Goal: Task Accomplishment & Management: Complete application form

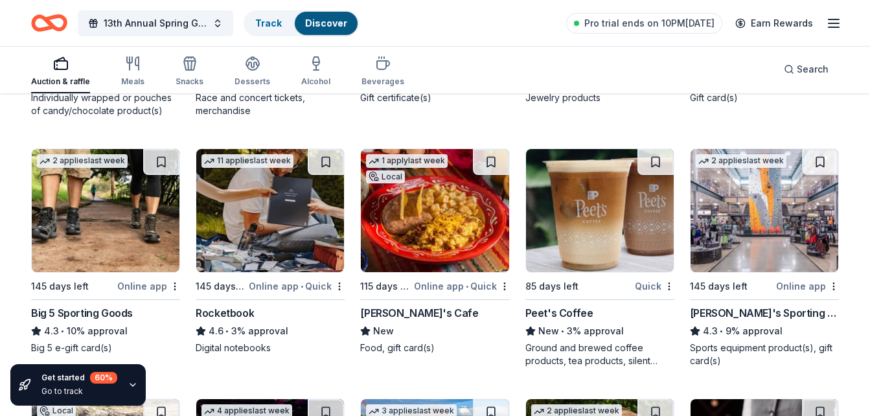
scroll to position [6552, 0]
click at [387, 313] on div "Rosa's Cafe" at bounding box center [419, 313] width 118 height 16
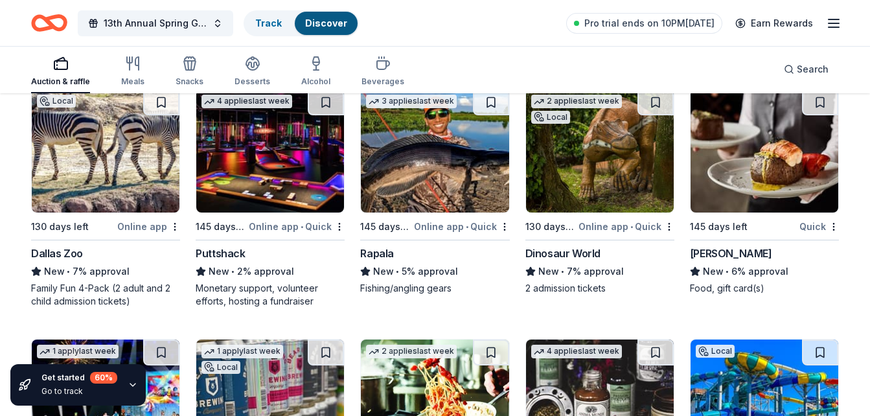
scroll to position [6862, 0]
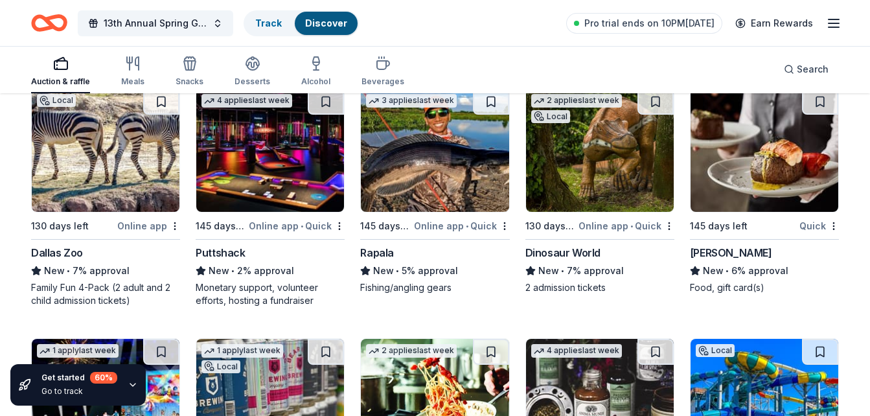
click at [56, 251] on div "Dallas Zoo" at bounding box center [57, 253] width 52 height 16
click at [220, 249] on div "Puttshack" at bounding box center [220, 253] width 49 height 16
click at [364, 248] on div "Rapala" at bounding box center [377, 253] width 34 height 16
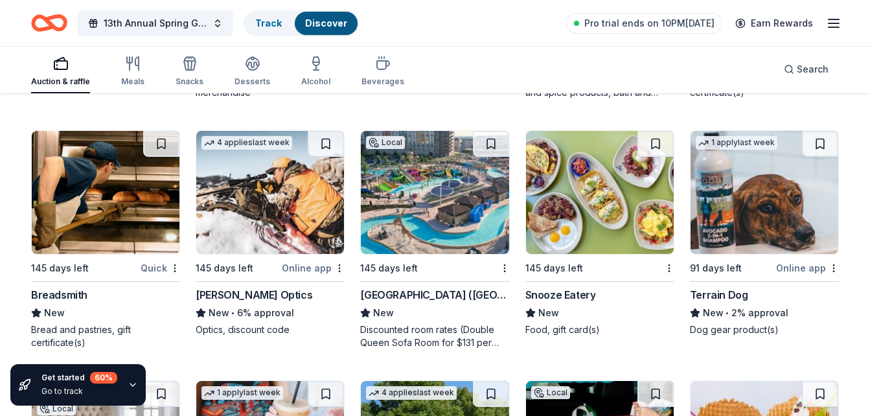
scroll to position [7335, 0]
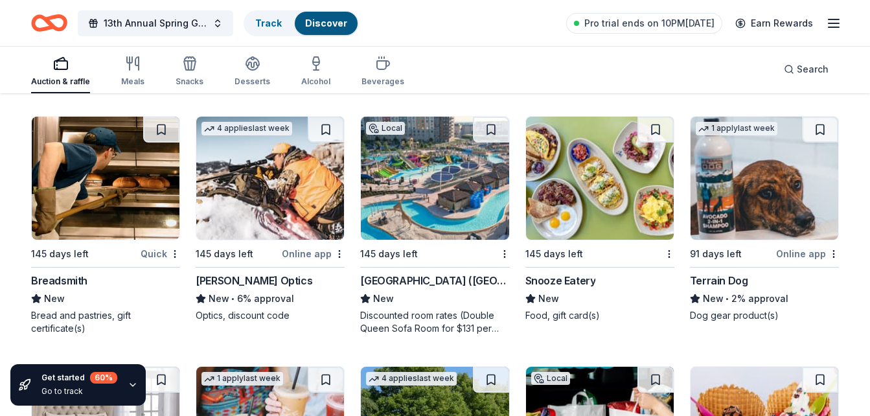
click at [423, 281] on div "Kalahari Resorts (TX)" at bounding box center [434, 281] width 149 height 16
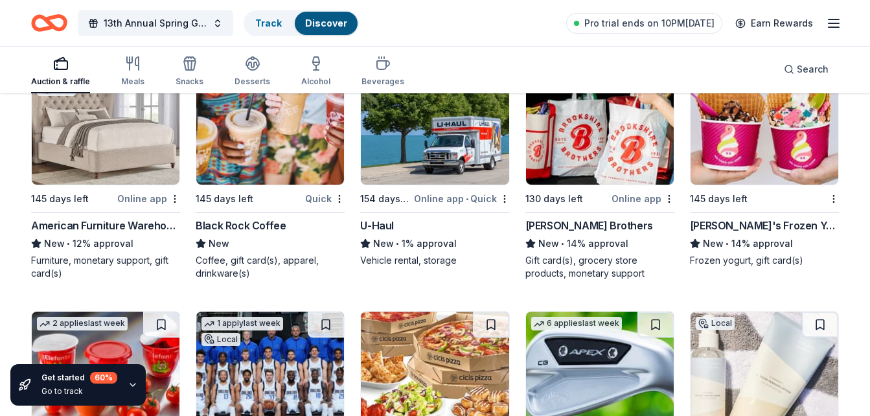
scroll to position [7612, 0]
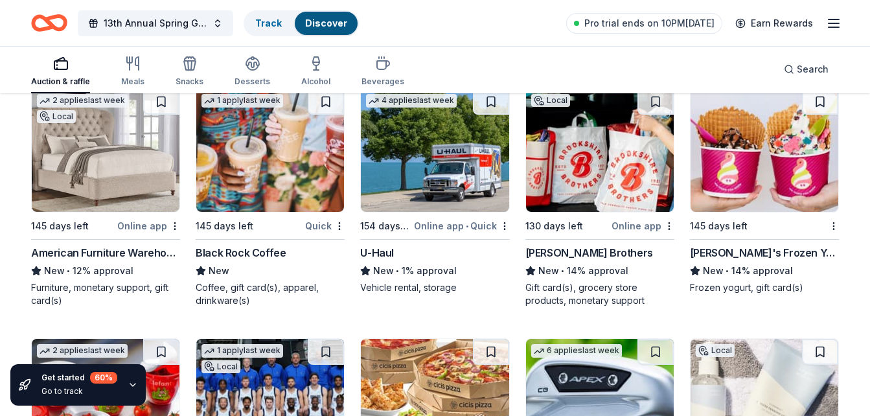
click at [241, 248] on div "Black Rock Coffee" at bounding box center [241, 253] width 90 height 16
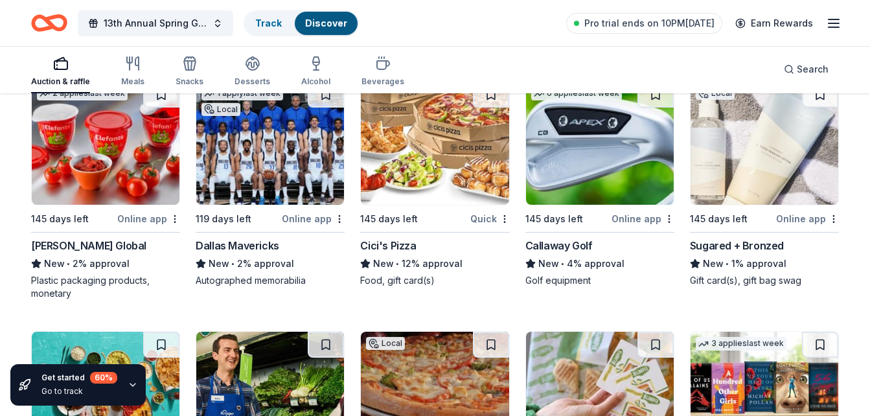
scroll to position [7871, 0]
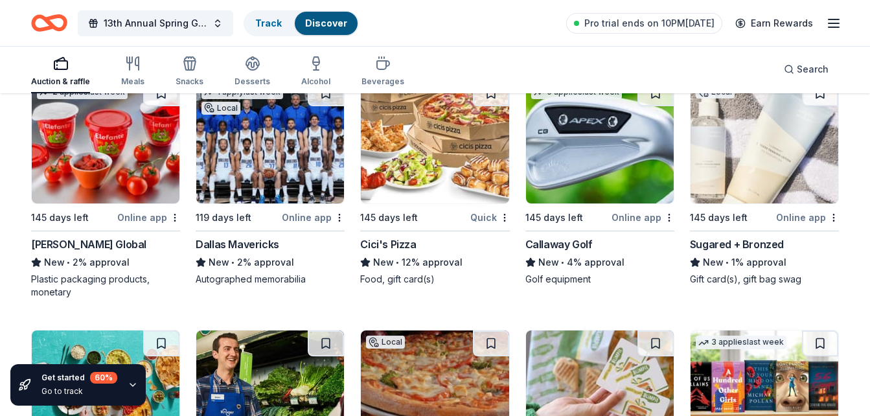
click at [259, 236] on div "1 apply last week Local 119 days left Online app Dallas Mavericks New • 2% appr…" at bounding box center [270, 183] width 149 height 206
click at [387, 246] on div "Cici's Pizza" at bounding box center [388, 244] width 56 height 16
click at [553, 240] on div "Callaway Golf" at bounding box center [558, 244] width 67 height 16
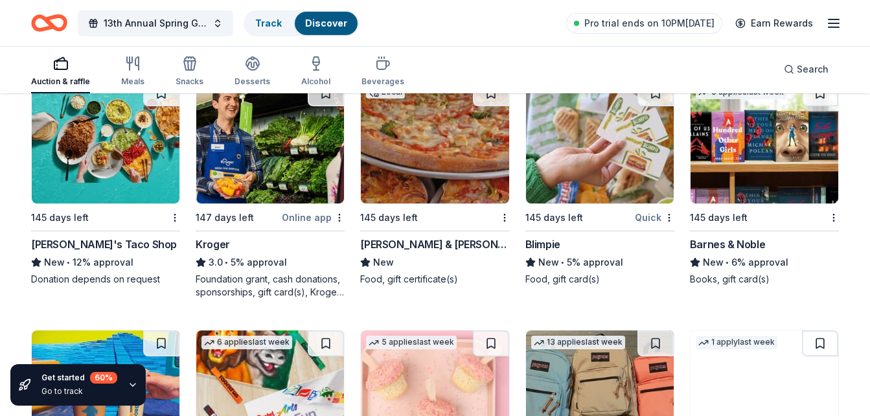
scroll to position [8127, 0]
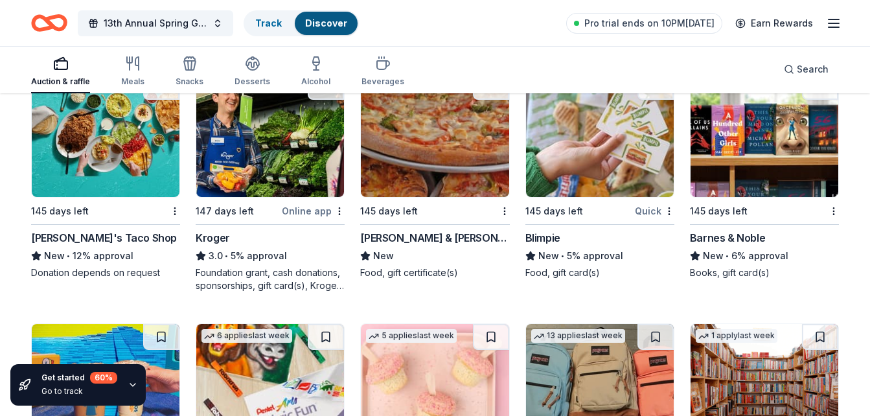
click at [222, 236] on div "Kroger" at bounding box center [213, 238] width 34 height 16
click at [723, 237] on div "Barnes & Noble" at bounding box center [727, 238] width 75 height 16
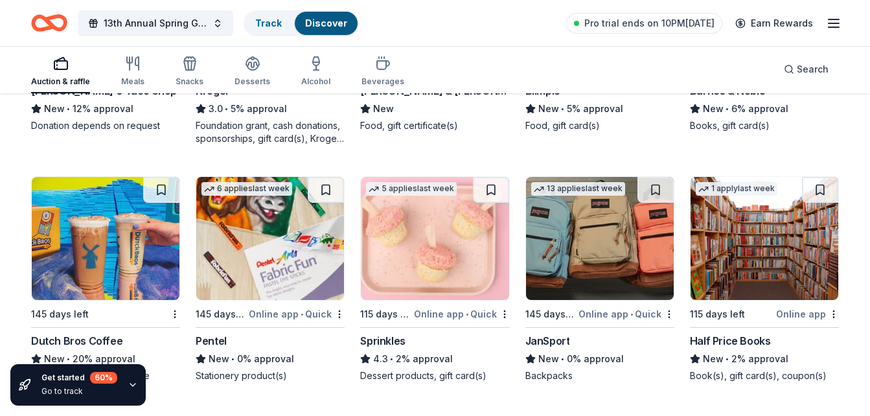
scroll to position [8318, 0]
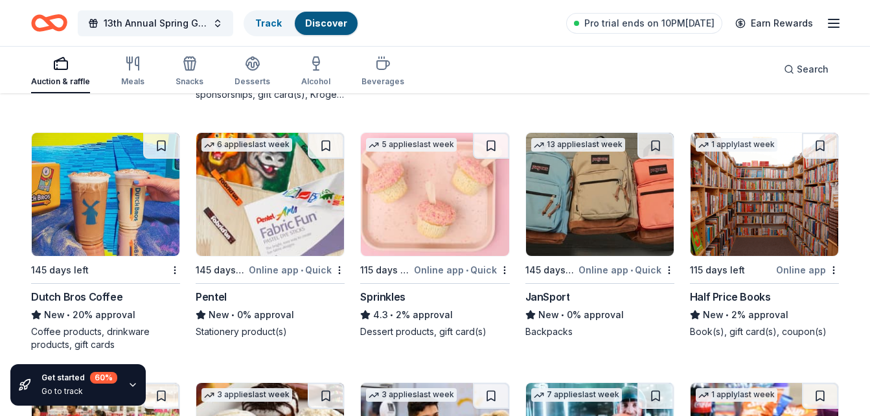
click at [111, 297] on div "Dutch Bros Coffee" at bounding box center [76, 297] width 91 height 16
click at [740, 292] on div "Half Price Books" at bounding box center [730, 297] width 81 height 16
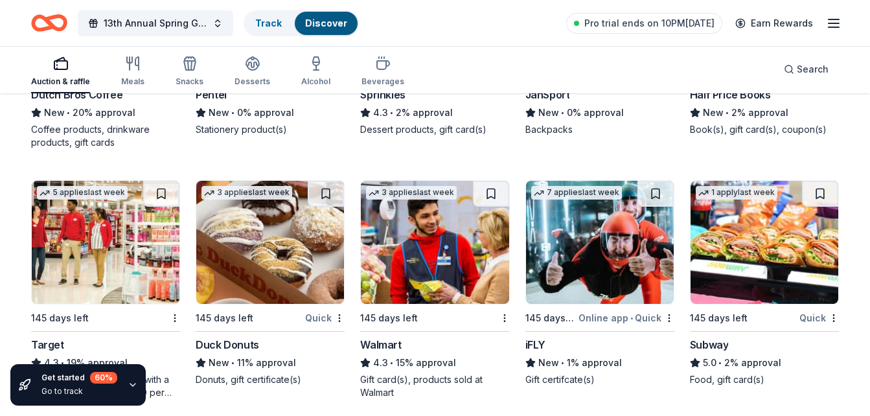
scroll to position [8599, 0]
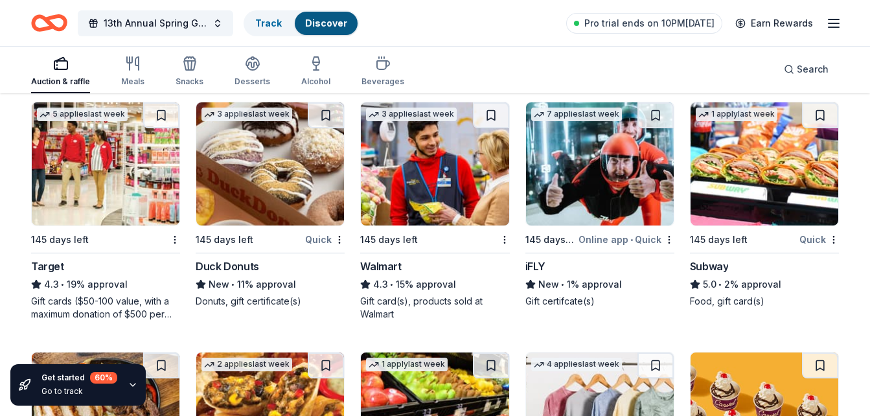
click at [52, 263] on div "Target" at bounding box center [47, 266] width 33 height 16
click at [717, 266] on div "Subway" at bounding box center [709, 266] width 39 height 16
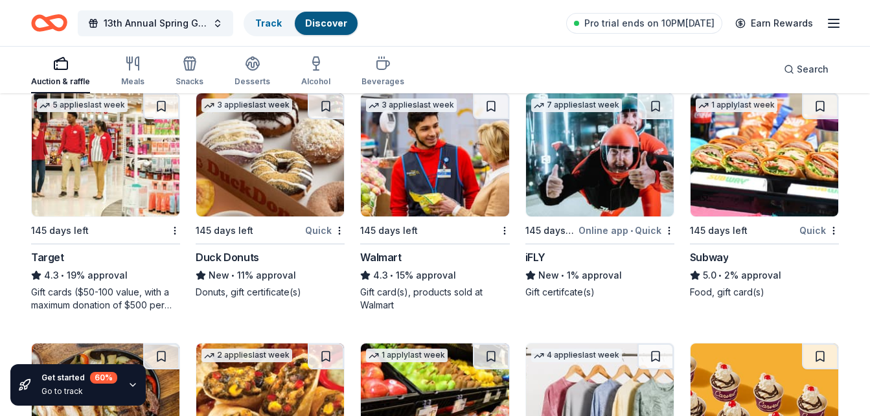
scroll to position [8624, 0]
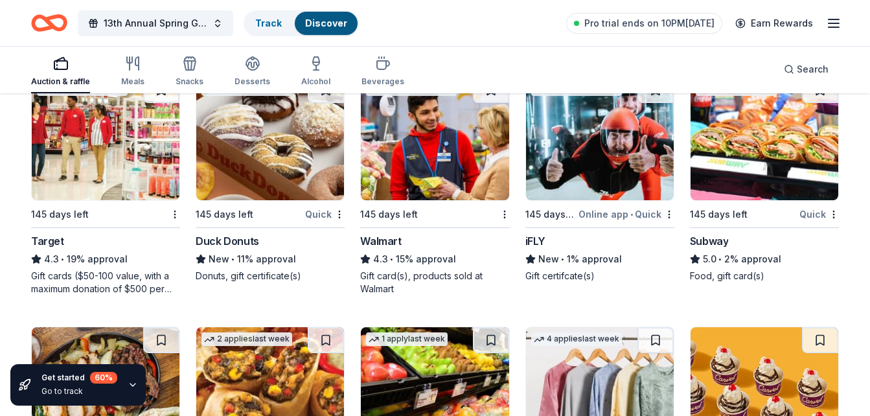
click at [376, 242] on div "Walmart" at bounding box center [380, 241] width 41 height 16
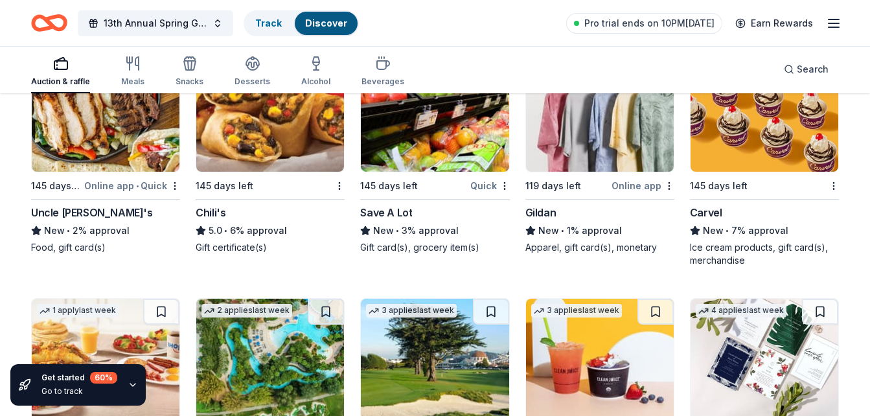
scroll to position [8919, 0]
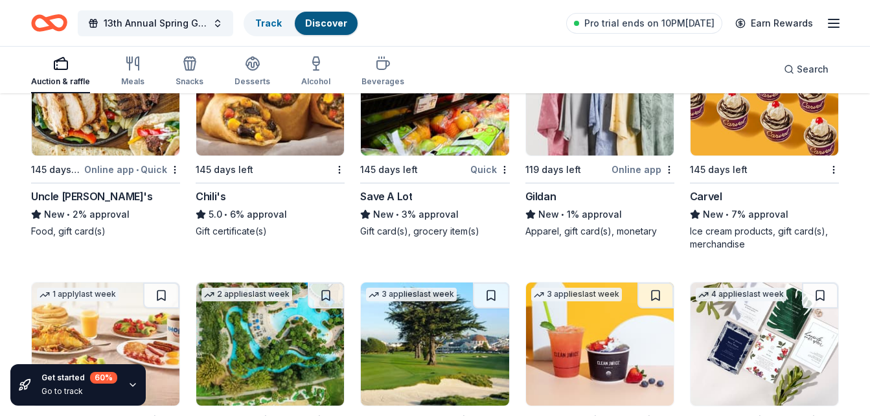
click at [209, 194] on div "Chili's" at bounding box center [211, 196] width 30 height 16
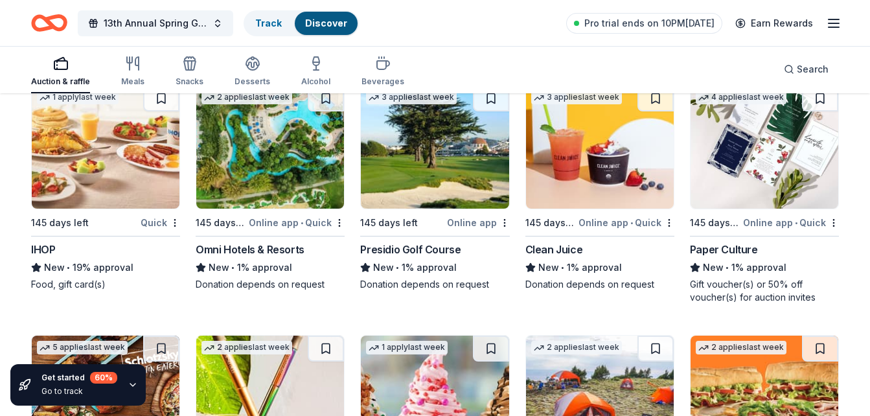
scroll to position [9100, 0]
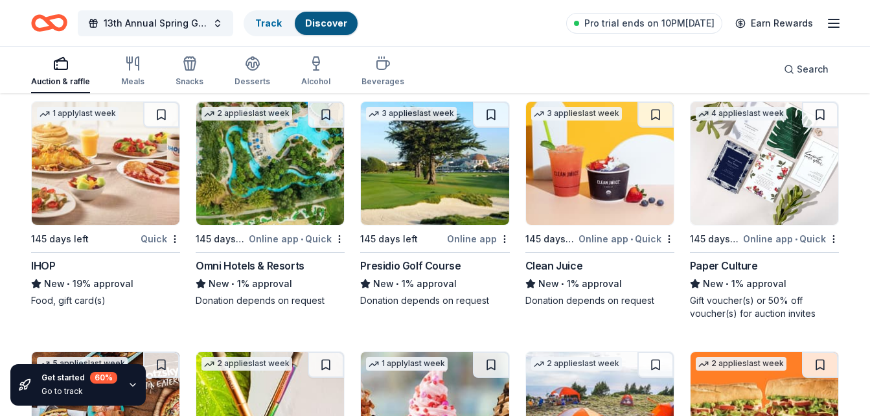
click at [272, 260] on div "Omni Hotels & Resorts" at bounding box center [250, 266] width 109 height 16
click at [45, 257] on div "1 apply last week 145 days left Quick IHOP New • 19% approval Food, gift card(s)" at bounding box center [105, 204] width 149 height 206
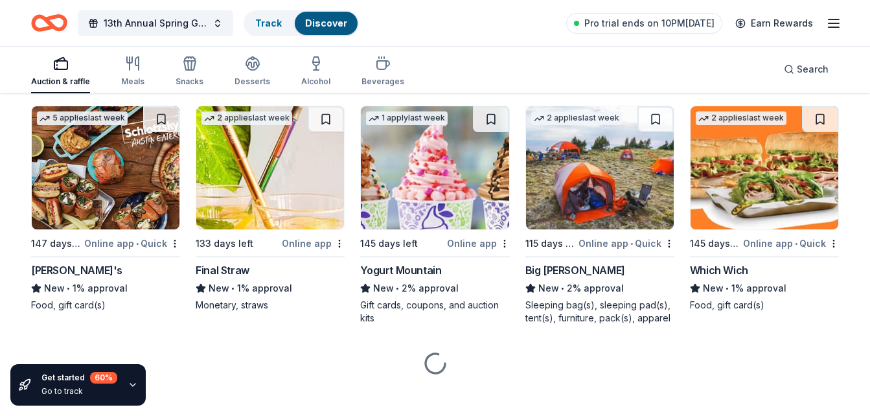
scroll to position [9357, 0]
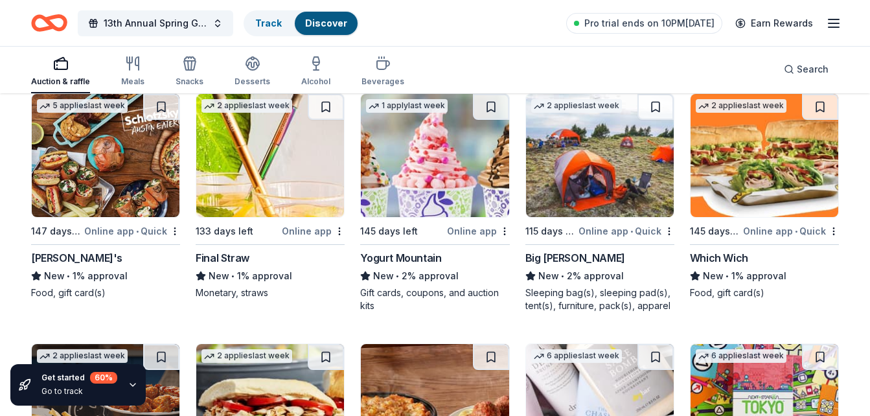
click at [55, 262] on div "Schlotzsky's" at bounding box center [76, 258] width 91 height 16
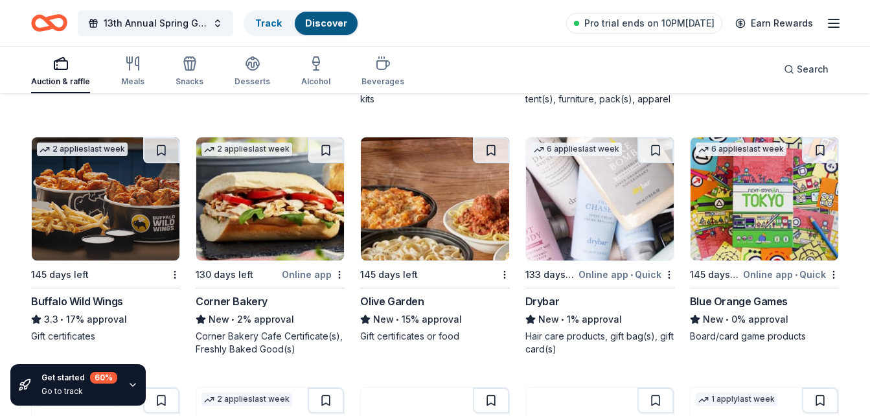
scroll to position [9582, 0]
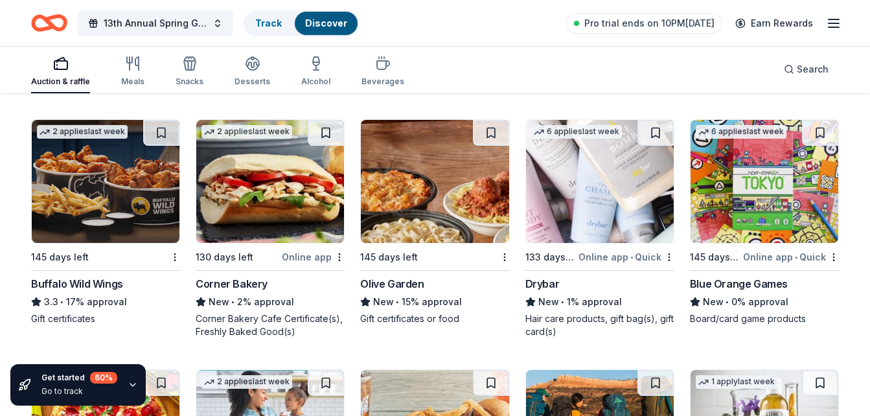
click at [380, 280] on div "Olive Garden" at bounding box center [391, 284] width 63 height 16
click at [106, 288] on div "Buffalo Wild Wings" at bounding box center [77, 284] width 92 height 16
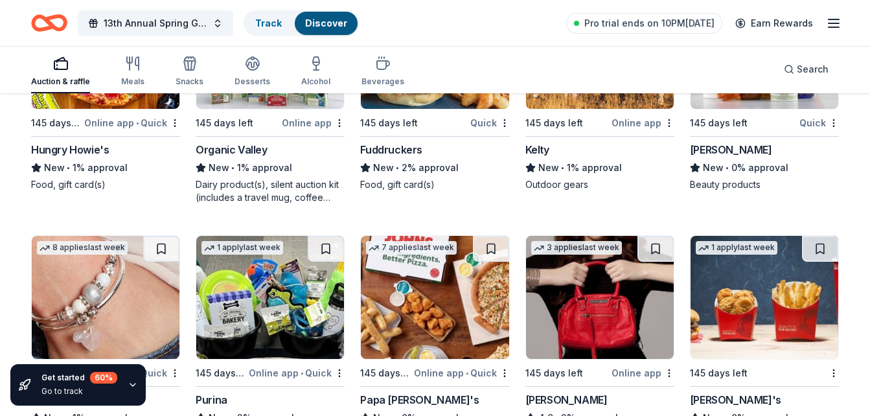
scroll to position [10074, 0]
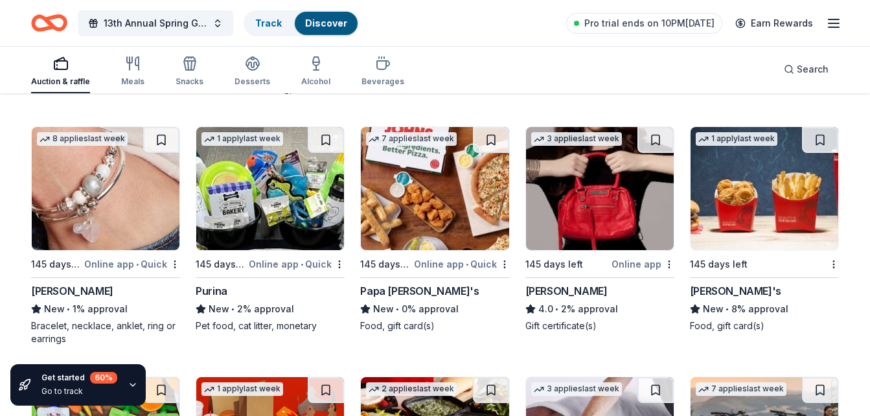
click at [67, 288] on div "Lizzy James" at bounding box center [72, 291] width 82 height 16
click at [561, 288] on div "Jacki Easlick" at bounding box center [566, 291] width 82 height 16
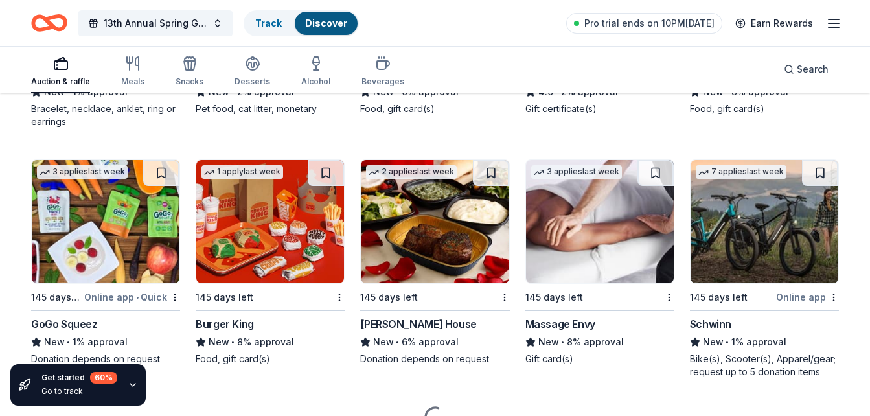
scroll to position [10273, 0]
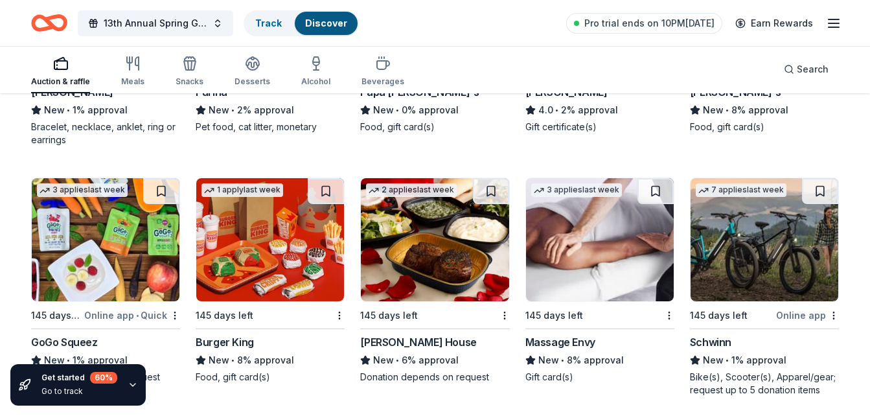
click at [424, 346] on div "Ruth's Chris Steak House" at bounding box center [418, 342] width 116 height 16
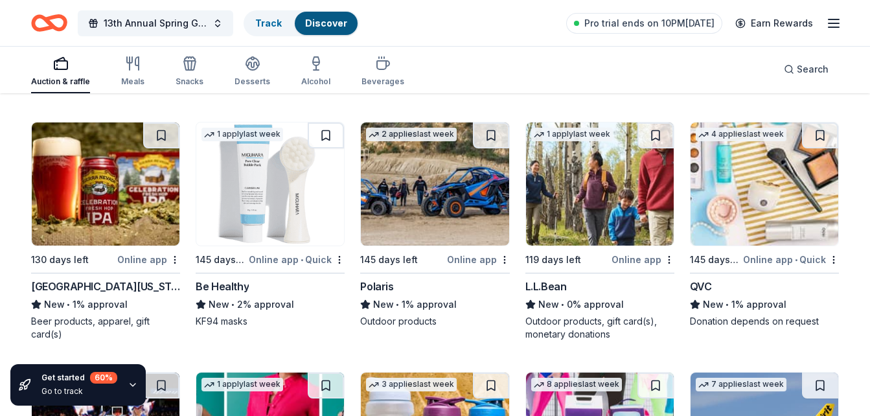
scroll to position [11119, 0]
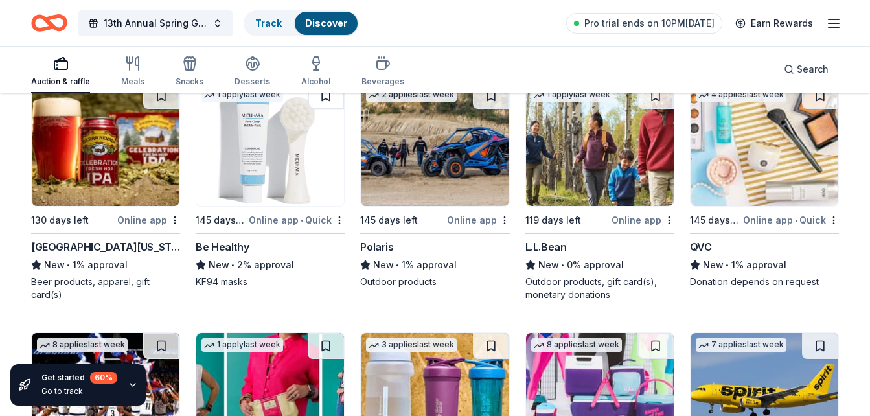
click at [81, 238] on div "130 days left Online app Sierra Nevada New • 1% approval Beer products, apparel…" at bounding box center [105, 191] width 149 height 219
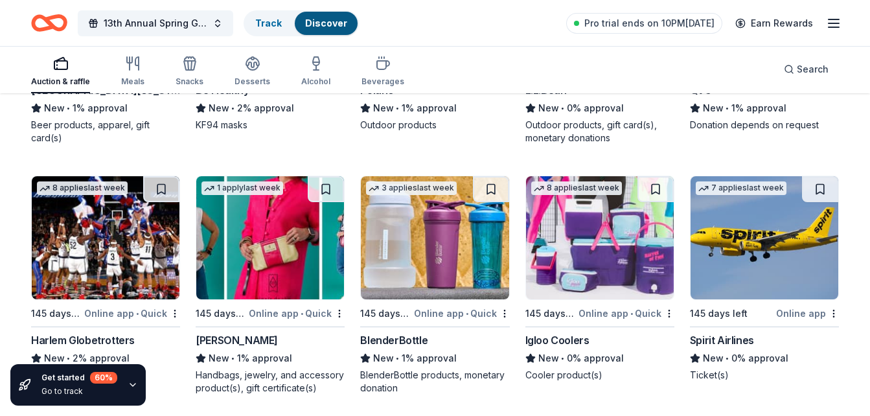
scroll to position [11279, 0]
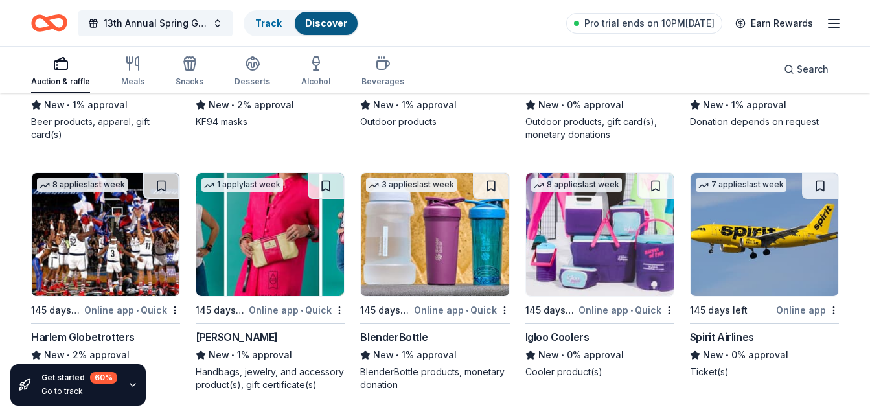
click at [552, 341] on div "Igloo Coolers" at bounding box center [557, 337] width 64 height 16
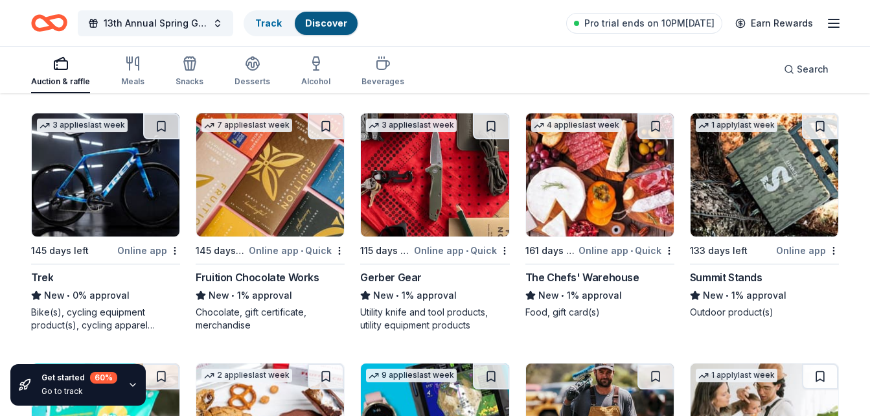
scroll to position [11588, 0]
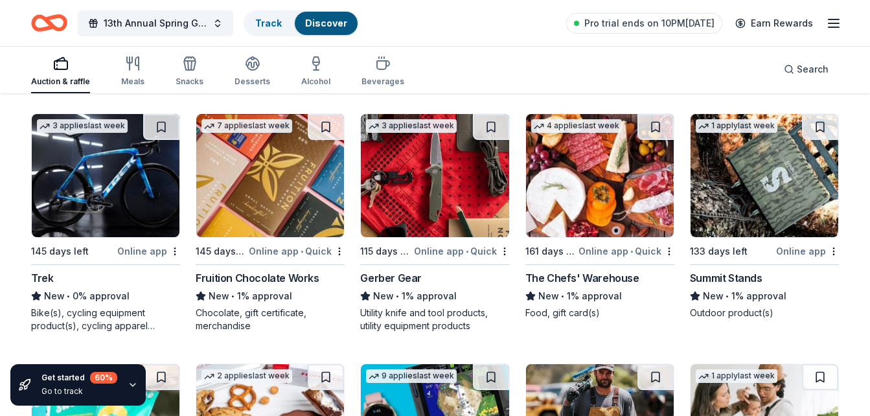
click at [409, 271] on div "Gerber Gear" at bounding box center [391, 278] width 62 height 16
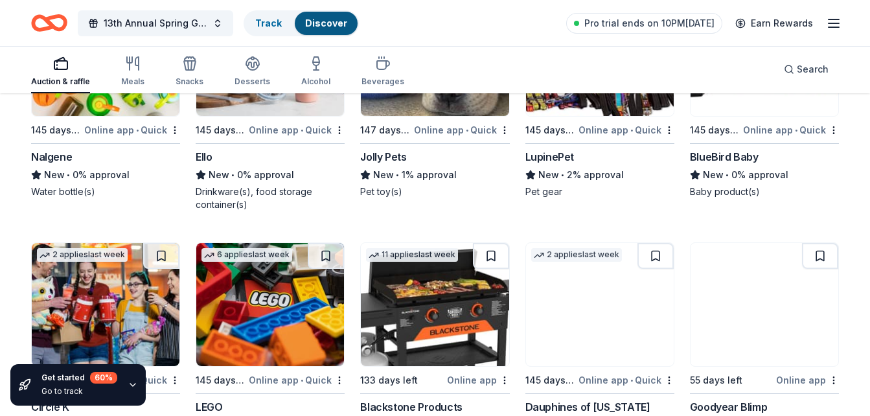
scroll to position [12316, 0]
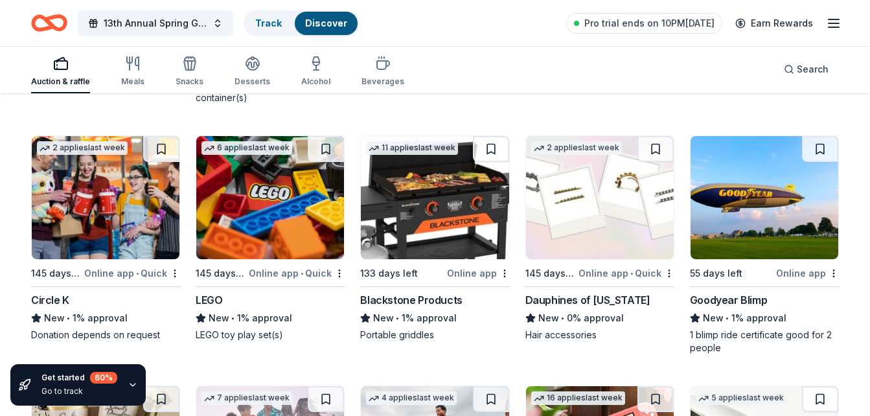
click at [441, 295] on div "Blackstone Products" at bounding box center [411, 300] width 102 height 16
click at [207, 296] on div "LEGO" at bounding box center [209, 300] width 27 height 16
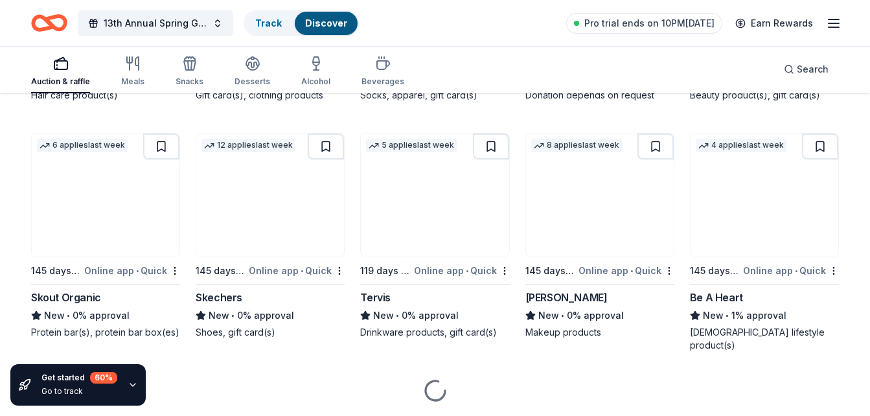
scroll to position [12827, 0]
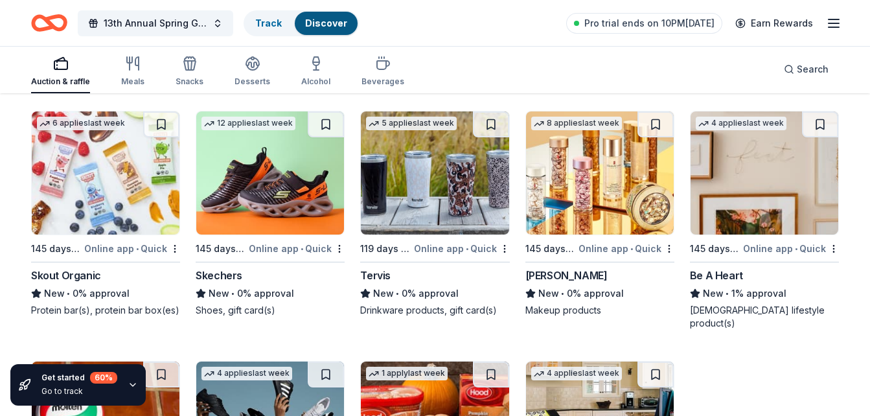
click at [382, 279] on div "Tervis" at bounding box center [375, 276] width 30 height 16
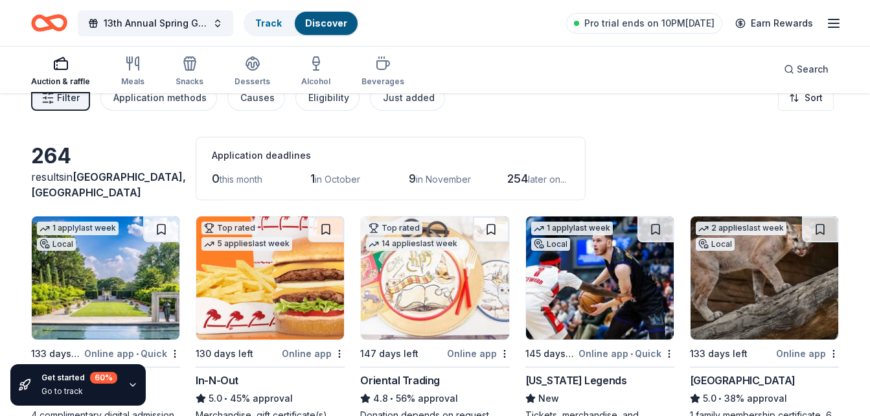
scroll to position [0, 0]
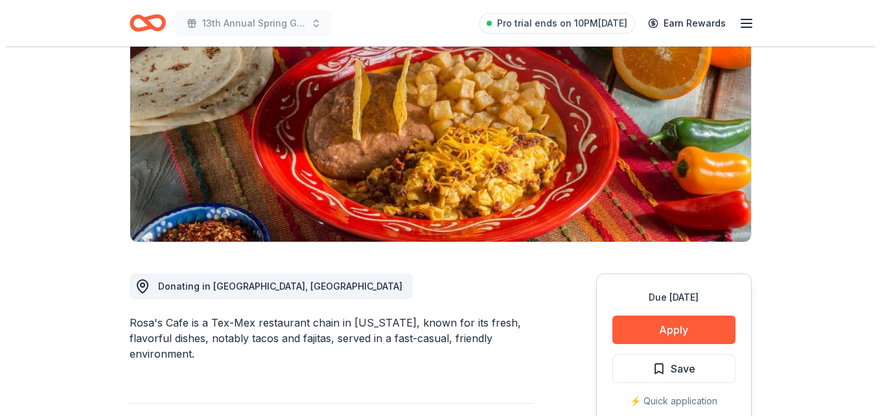
scroll to position [233, 0]
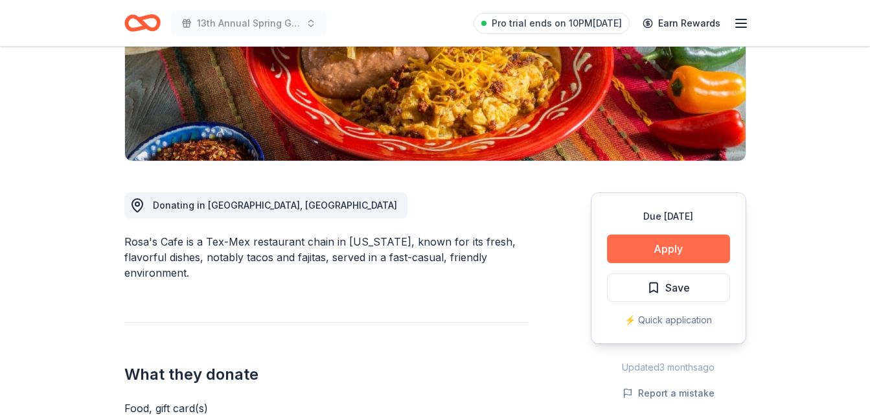
click at [672, 241] on button "Apply" at bounding box center [668, 248] width 123 height 29
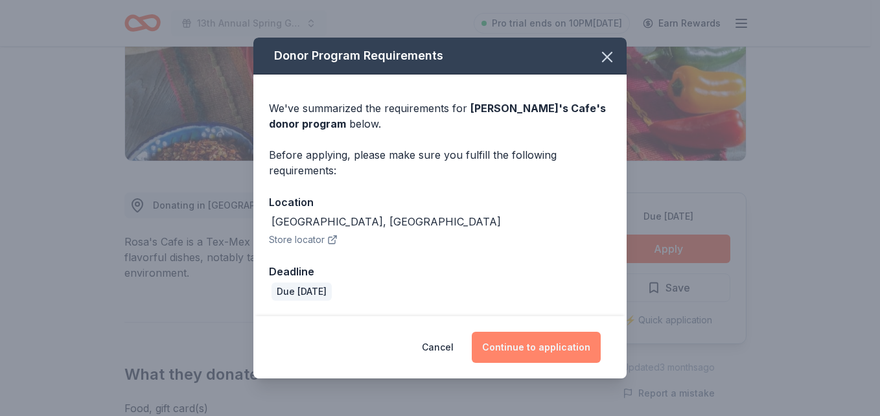
click at [551, 344] on button "Continue to application" at bounding box center [536, 347] width 129 height 31
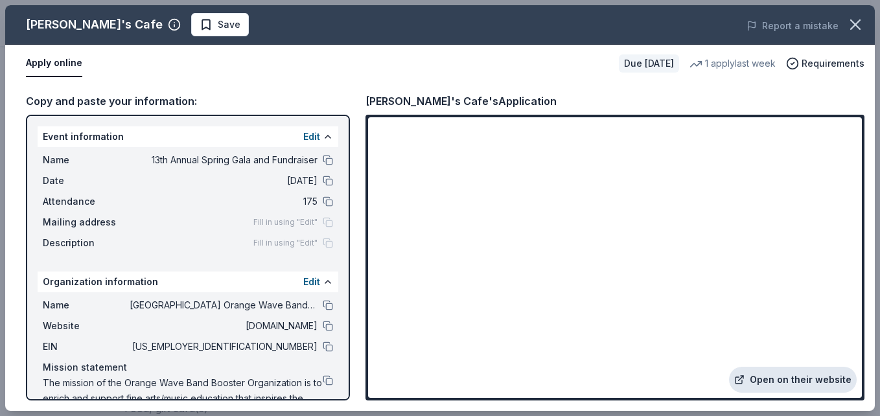
click at [789, 374] on link "Open on their website" at bounding box center [793, 380] width 128 height 26
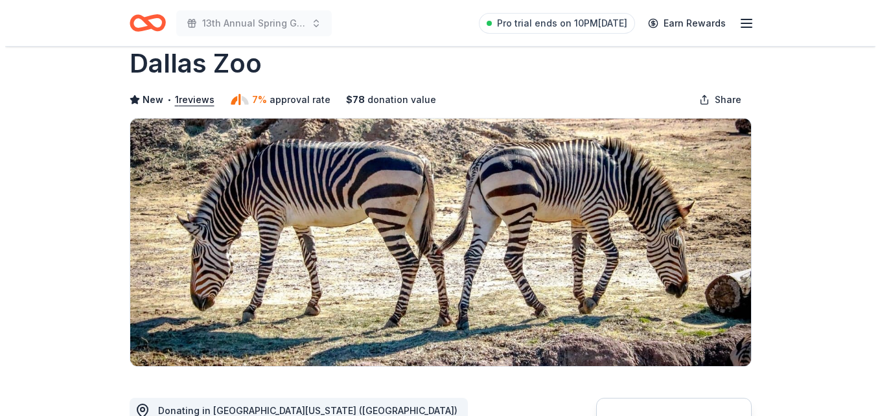
scroll to position [172, 0]
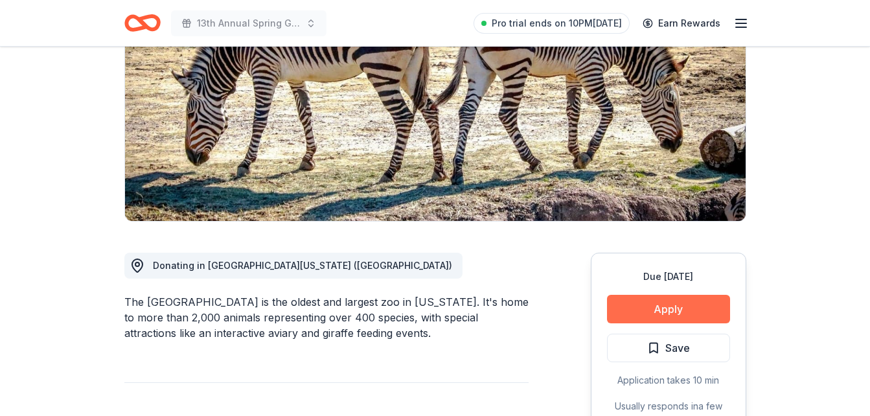
click at [670, 309] on button "Apply" at bounding box center [668, 309] width 123 height 29
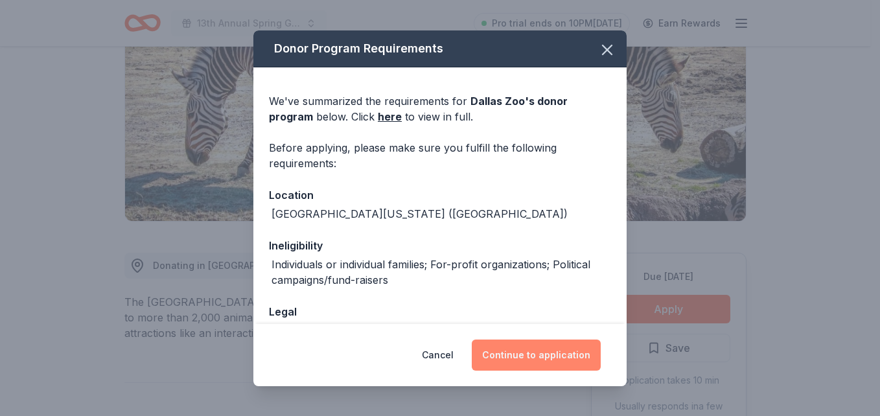
click at [564, 350] on button "Continue to application" at bounding box center [536, 354] width 129 height 31
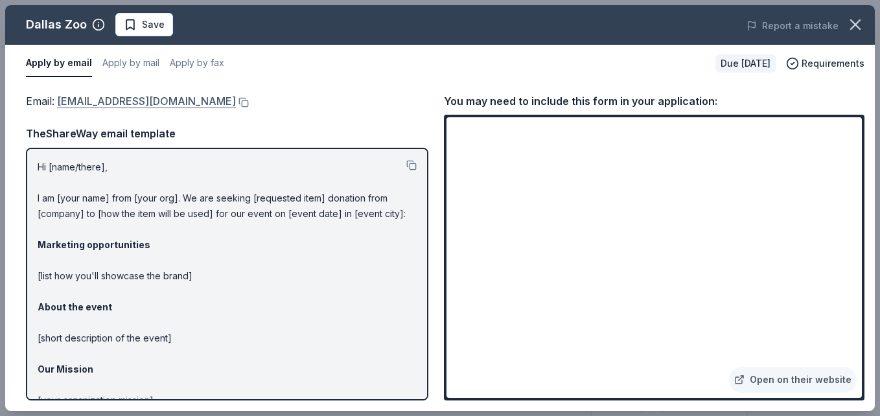
click at [236, 100] on link "charitablecontributions@dallaszoo.com" at bounding box center [146, 101] width 179 height 17
click at [249, 103] on button at bounding box center [242, 102] width 13 height 10
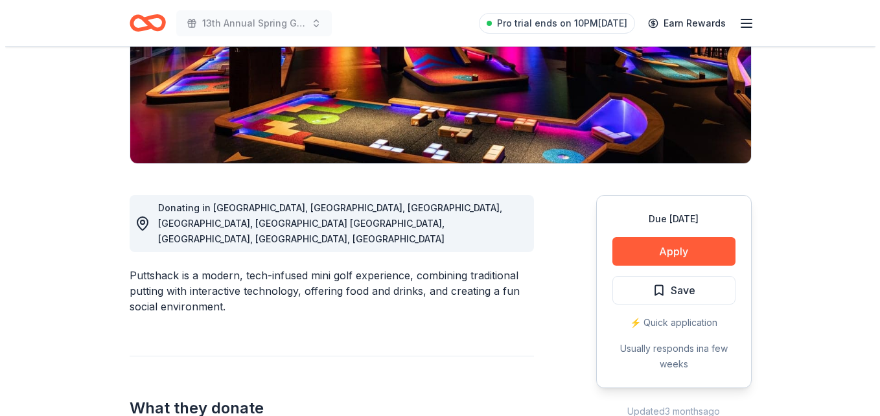
scroll to position [233, 0]
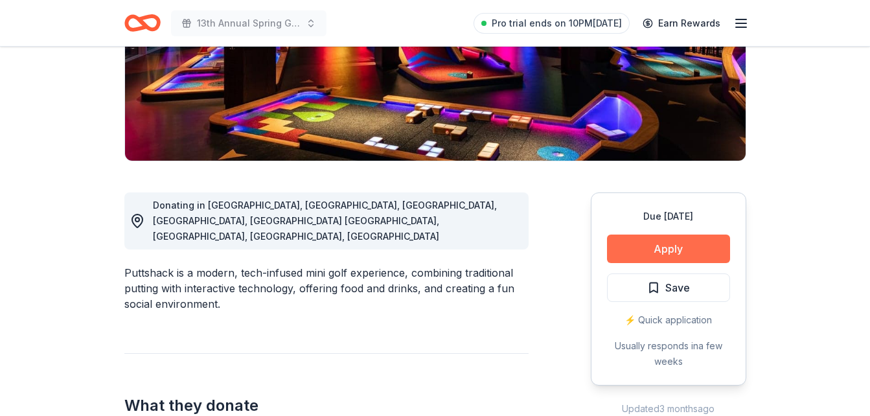
click at [645, 244] on button "Apply" at bounding box center [668, 248] width 123 height 29
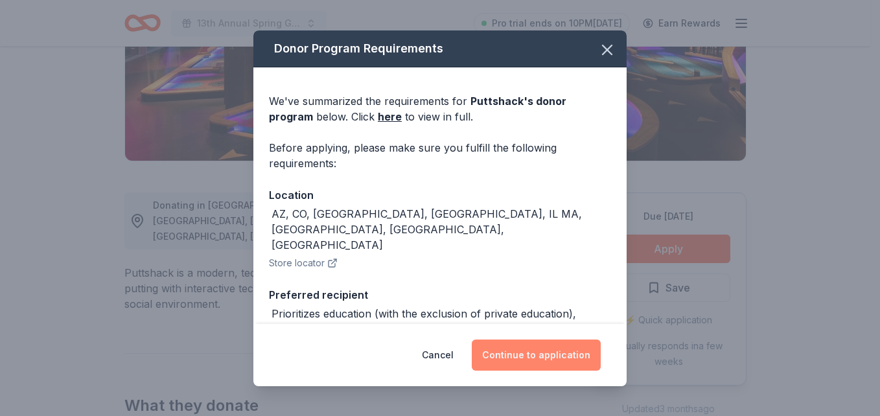
click at [507, 360] on button "Continue to application" at bounding box center [536, 354] width 129 height 31
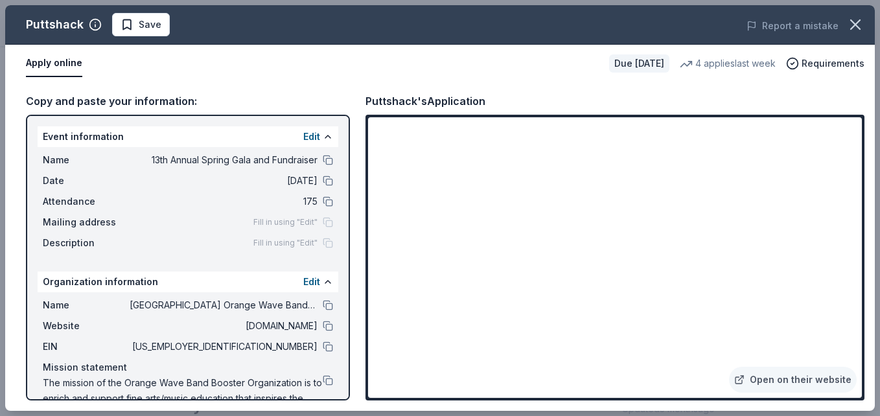
click at [783, 384] on link "Open on their website" at bounding box center [793, 380] width 128 height 26
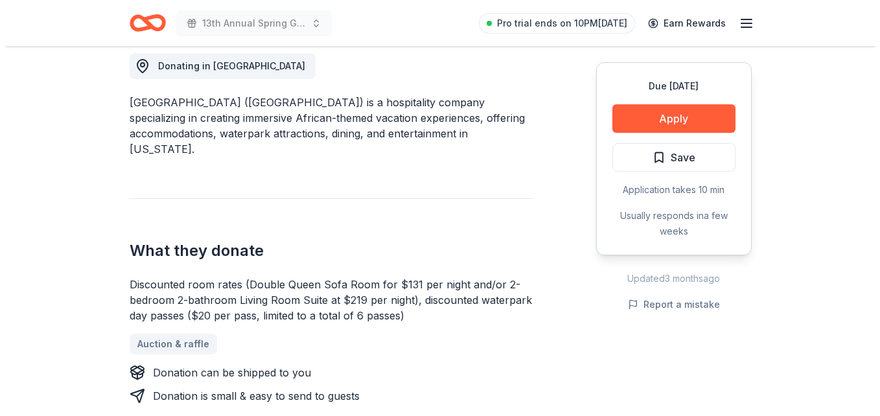
scroll to position [384, 0]
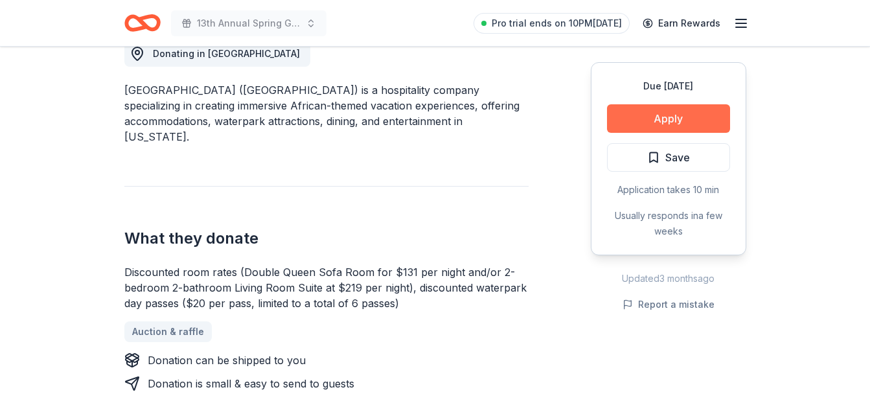
click at [676, 122] on button "Apply" at bounding box center [668, 118] width 123 height 29
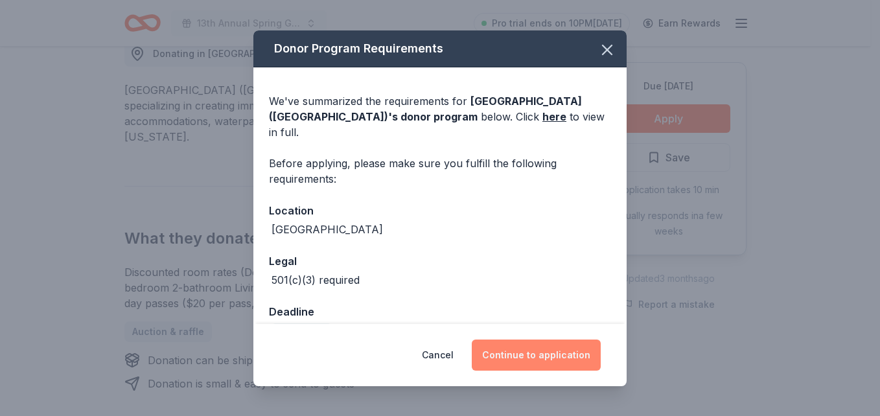
click at [518, 364] on button "Continue to application" at bounding box center [536, 354] width 129 height 31
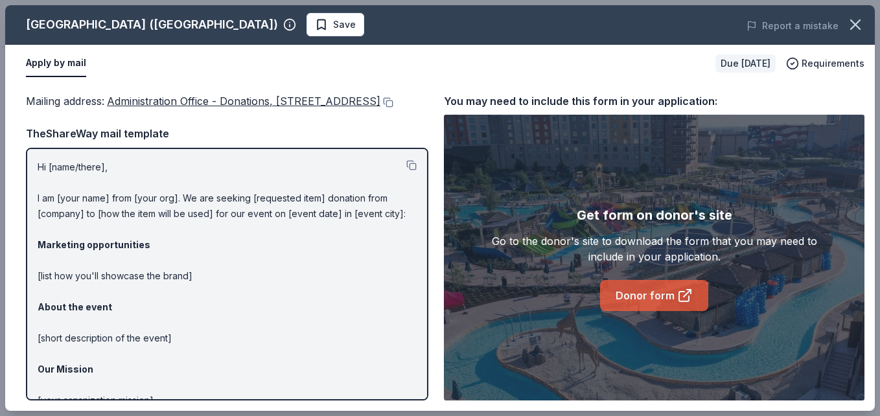
click at [690, 299] on icon at bounding box center [685, 296] width 16 height 16
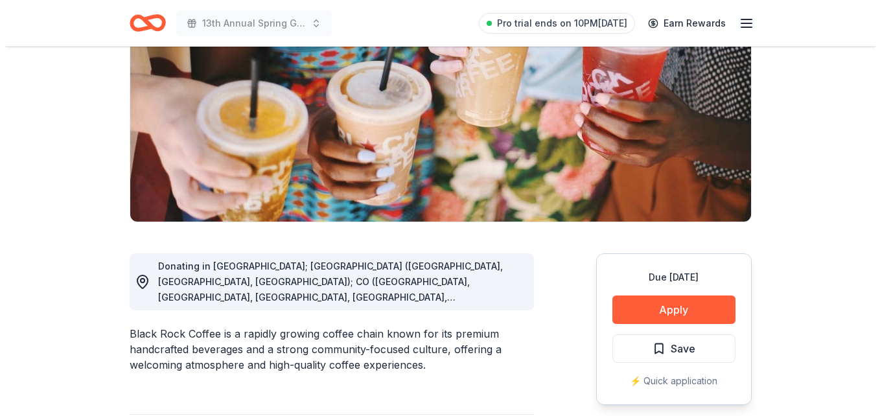
scroll to position [174, 0]
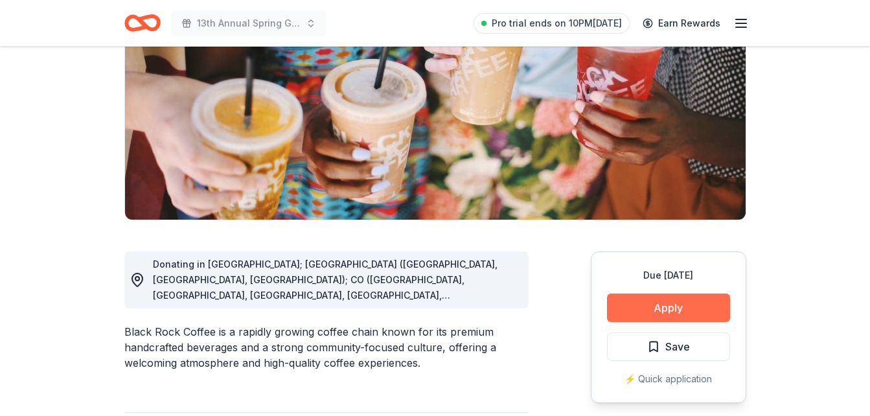
click at [707, 314] on button "Apply" at bounding box center [668, 307] width 123 height 29
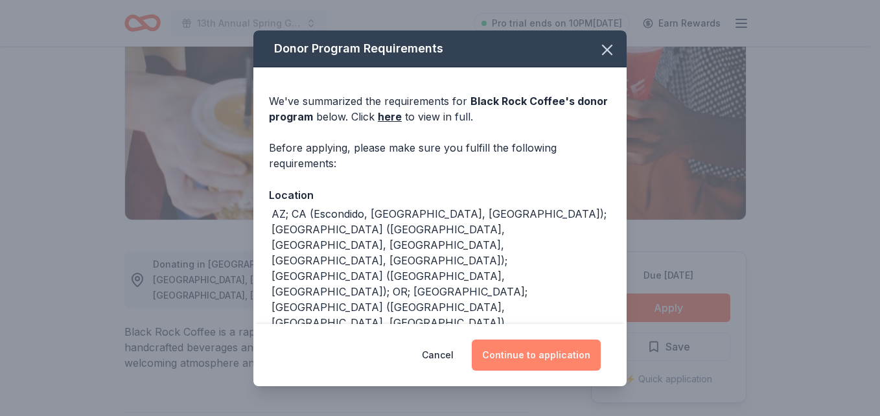
click at [521, 351] on button "Continue to application" at bounding box center [536, 354] width 129 height 31
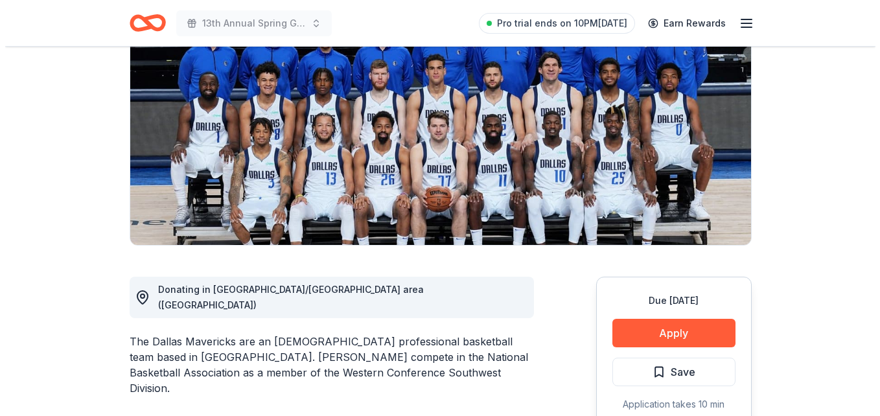
scroll to position [155, 0]
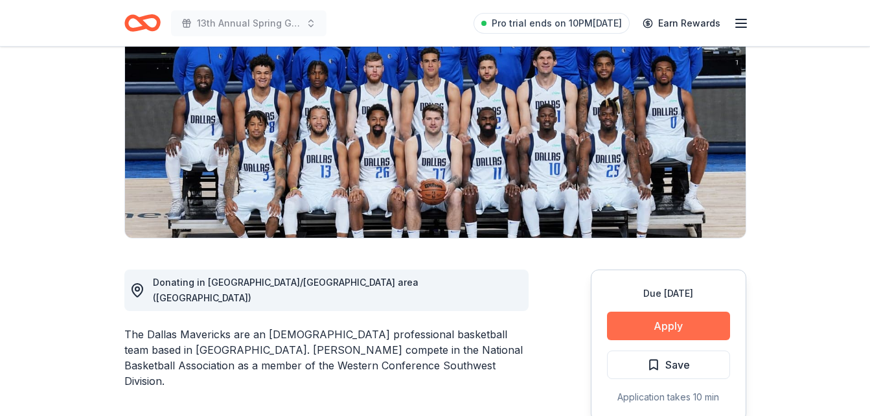
click at [695, 330] on button "Apply" at bounding box center [668, 326] width 123 height 29
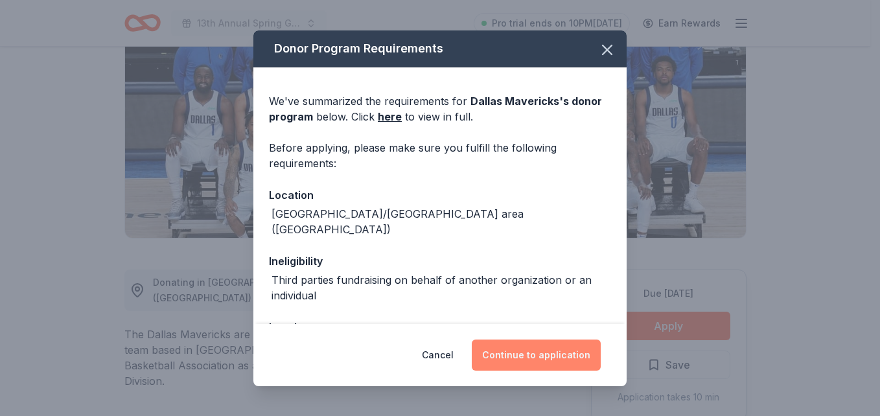
click at [568, 355] on button "Continue to application" at bounding box center [536, 354] width 129 height 31
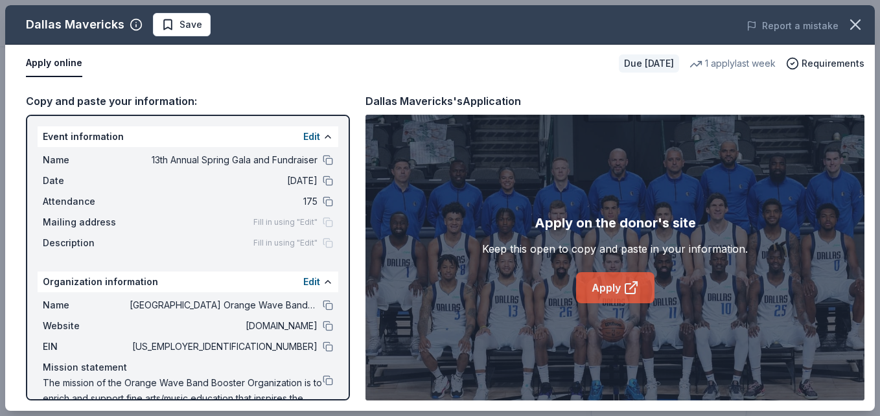
click at [621, 292] on link "Apply" at bounding box center [615, 287] width 78 height 31
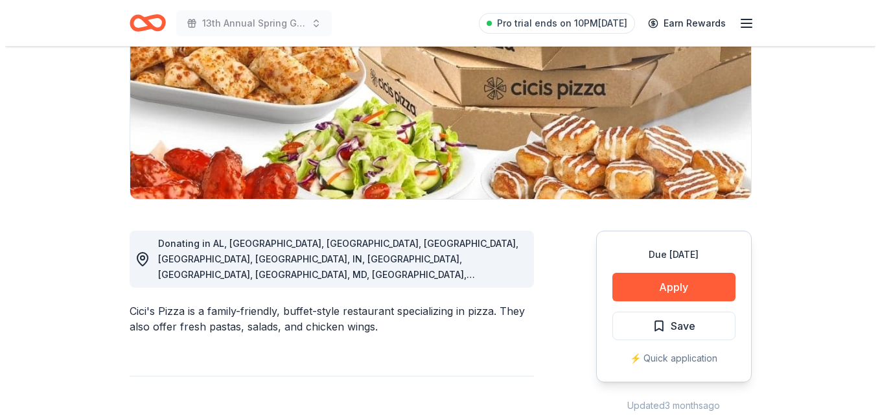
scroll to position [221, 0]
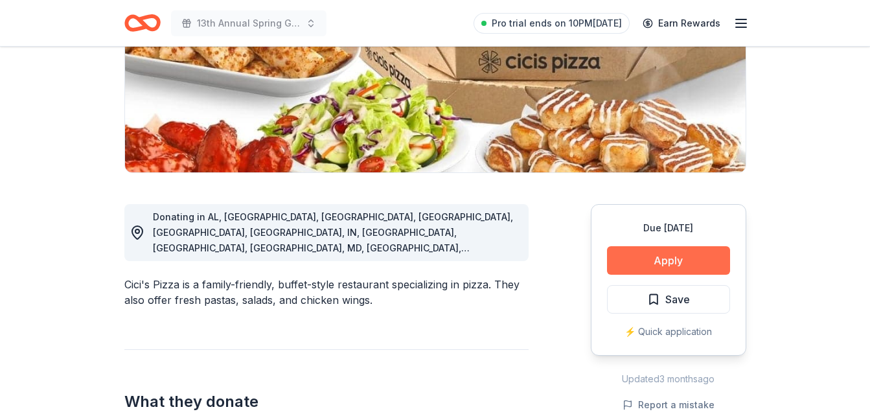
click at [705, 257] on button "Apply" at bounding box center [668, 260] width 123 height 29
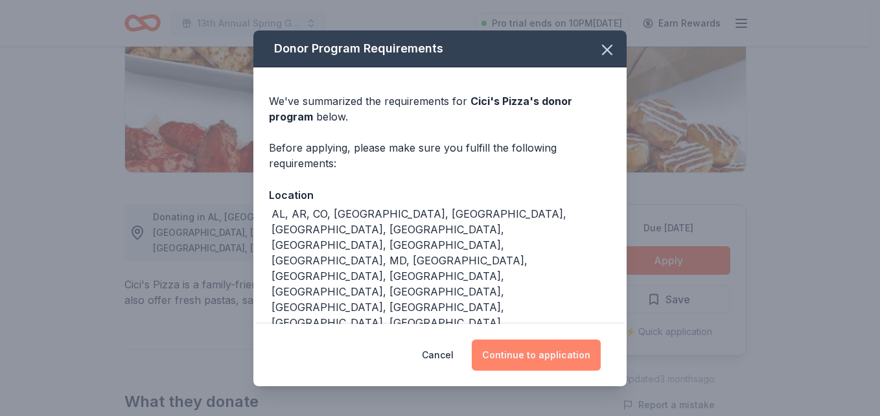
click at [577, 356] on button "Continue to application" at bounding box center [536, 354] width 129 height 31
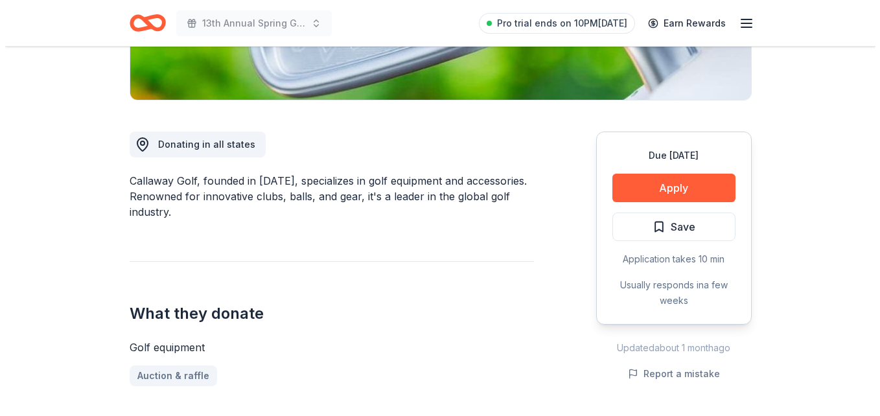
scroll to position [284, 0]
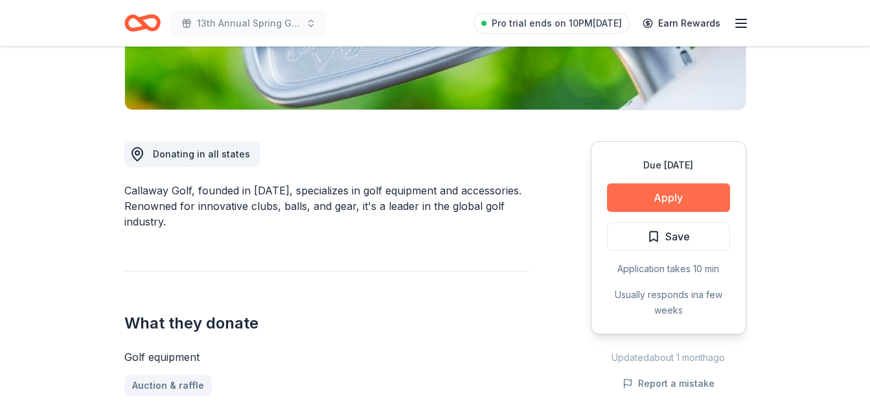
click at [670, 201] on button "Apply" at bounding box center [668, 197] width 123 height 29
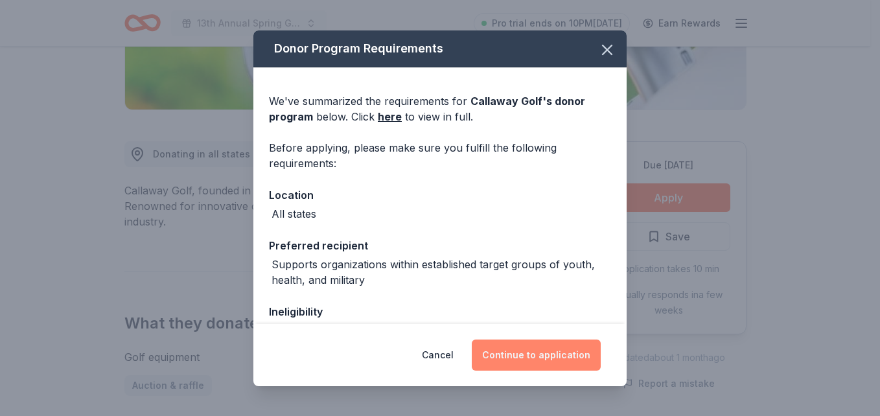
click at [559, 361] on button "Continue to application" at bounding box center [536, 354] width 129 height 31
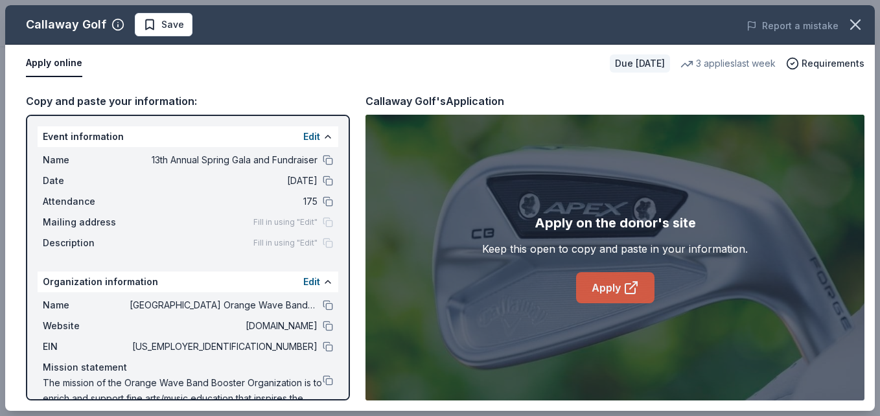
click at [623, 287] on icon at bounding box center [631, 288] width 16 height 16
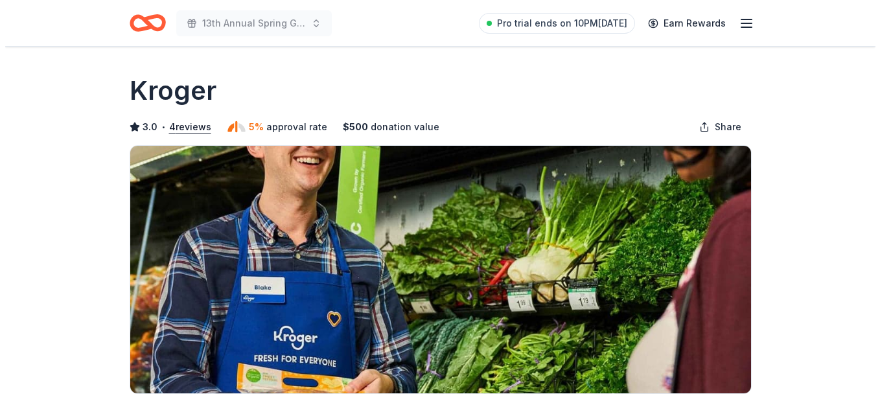
scroll to position [100, 0]
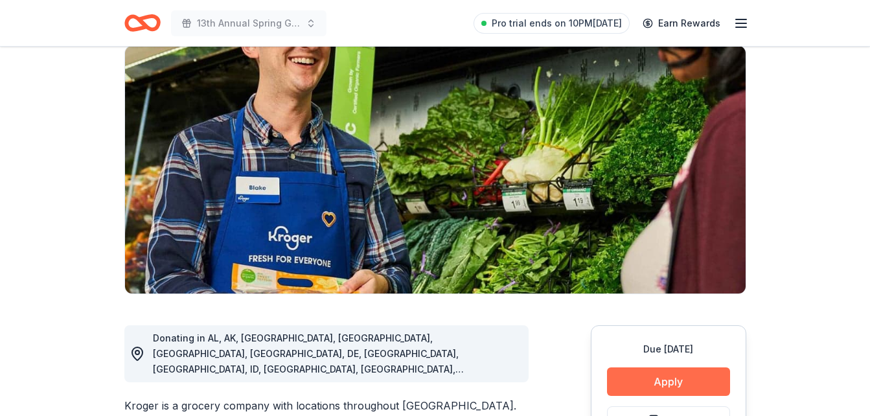
click at [667, 383] on button "Apply" at bounding box center [668, 381] width 123 height 29
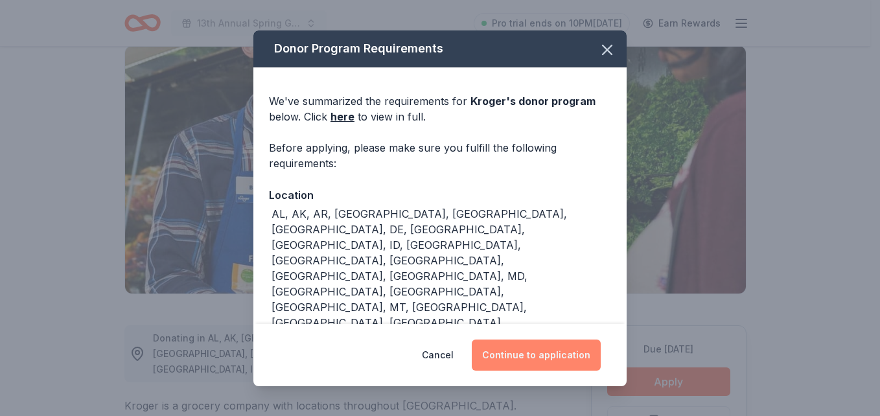
click at [532, 354] on button "Continue to application" at bounding box center [536, 354] width 129 height 31
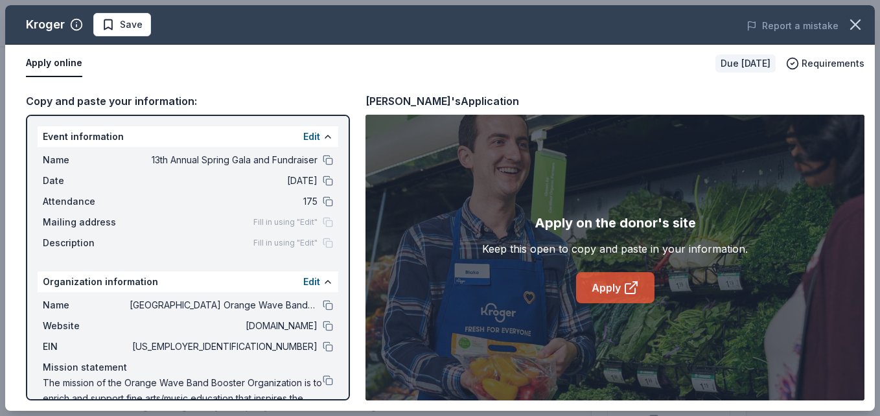
click at [602, 284] on link "Apply" at bounding box center [615, 287] width 78 height 31
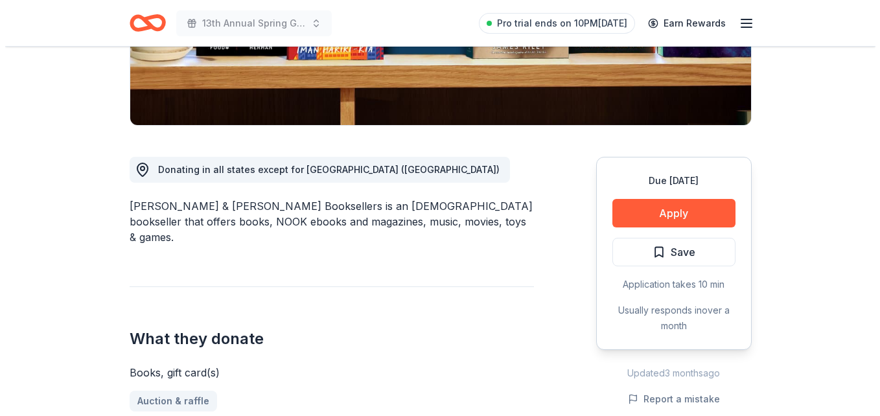
scroll to position [280, 0]
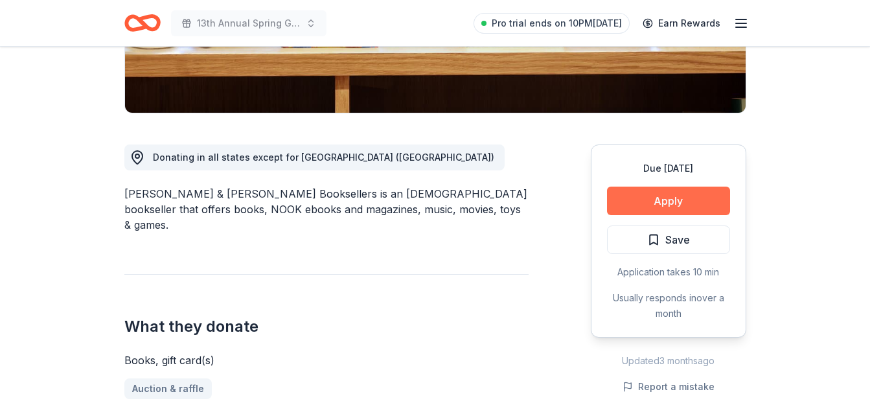
click at [693, 187] on button "Apply" at bounding box center [668, 201] width 123 height 29
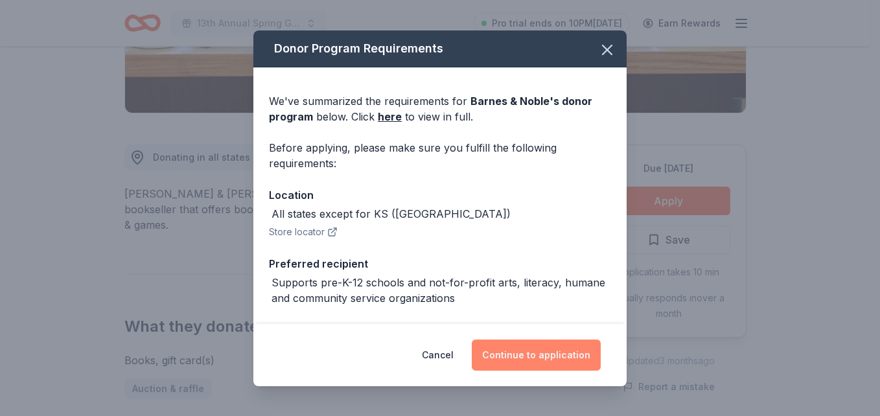
click at [538, 343] on button "Continue to application" at bounding box center [536, 354] width 129 height 31
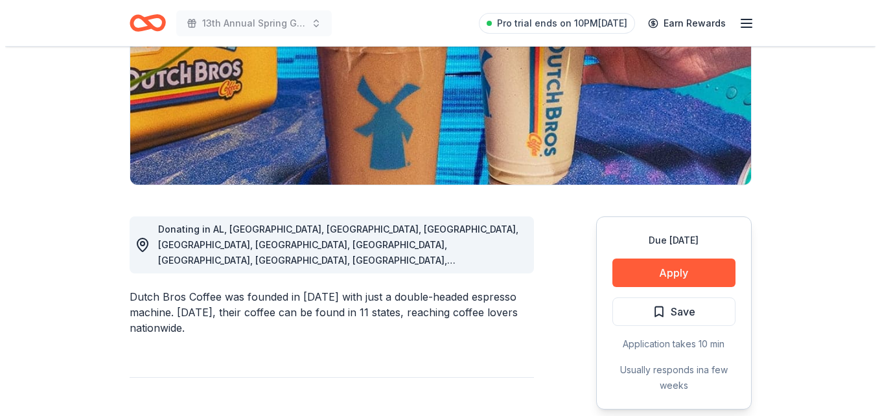
scroll to position [212, 0]
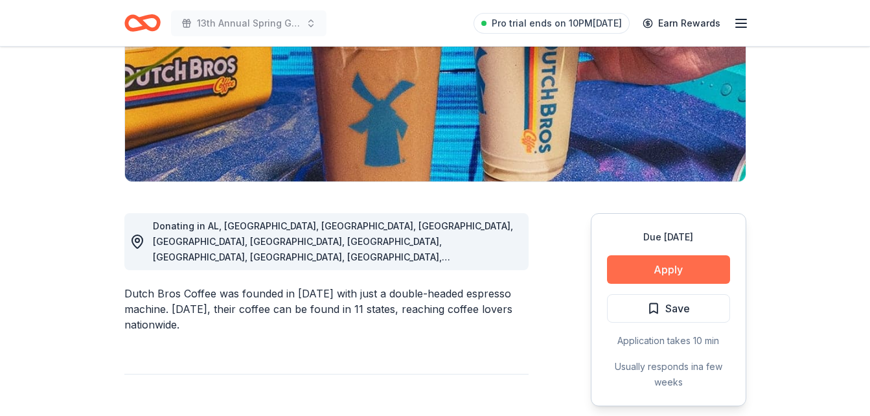
click at [693, 267] on button "Apply" at bounding box center [668, 269] width 123 height 29
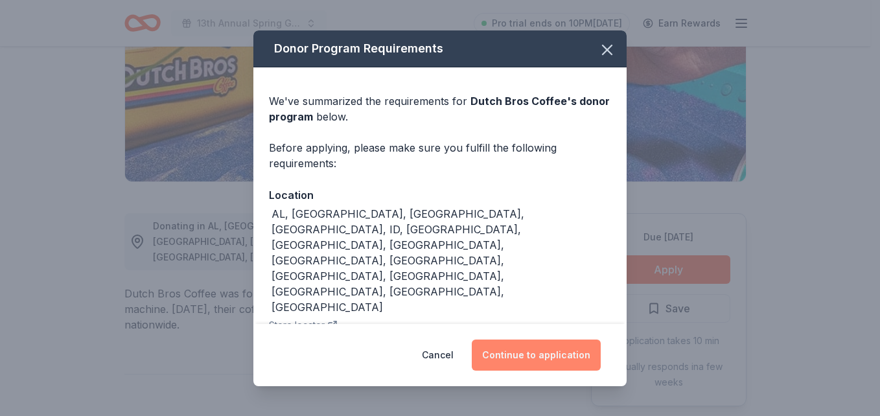
click at [556, 363] on button "Continue to application" at bounding box center [536, 354] width 129 height 31
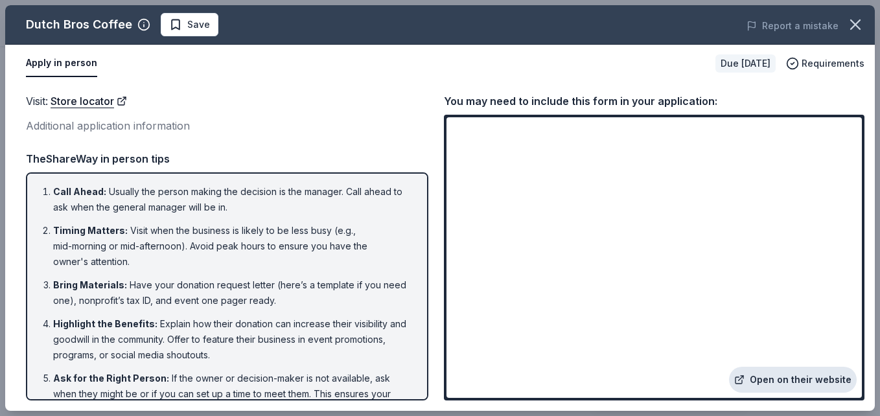
click at [788, 382] on link "Open on their website" at bounding box center [793, 380] width 128 height 26
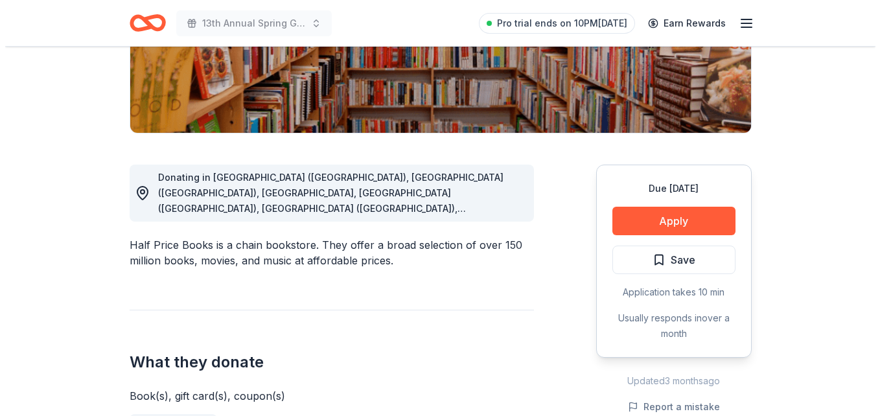
scroll to position [304, 0]
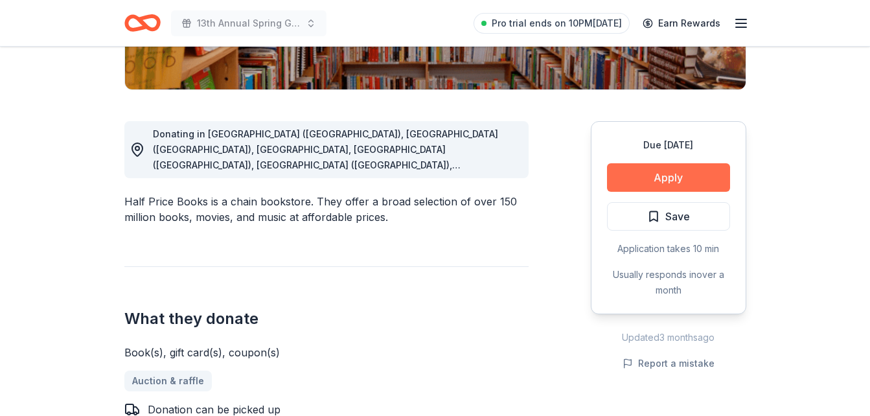
click at [679, 173] on button "Apply" at bounding box center [668, 177] width 123 height 29
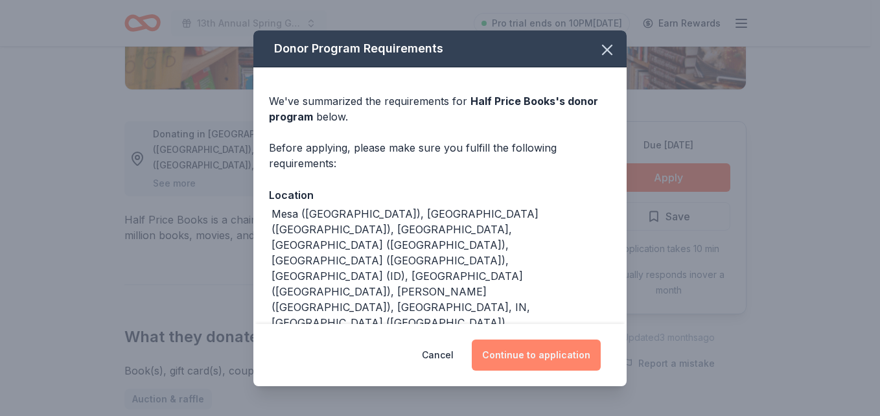
click at [531, 362] on button "Continue to application" at bounding box center [536, 354] width 129 height 31
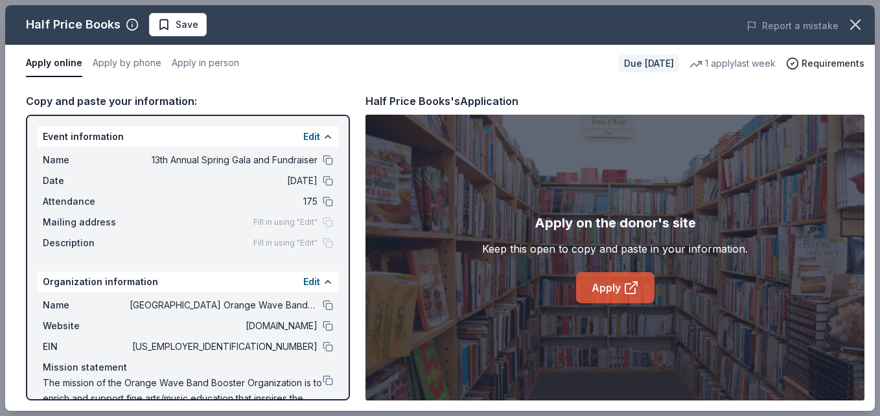
click at [623, 284] on icon at bounding box center [631, 288] width 16 height 16
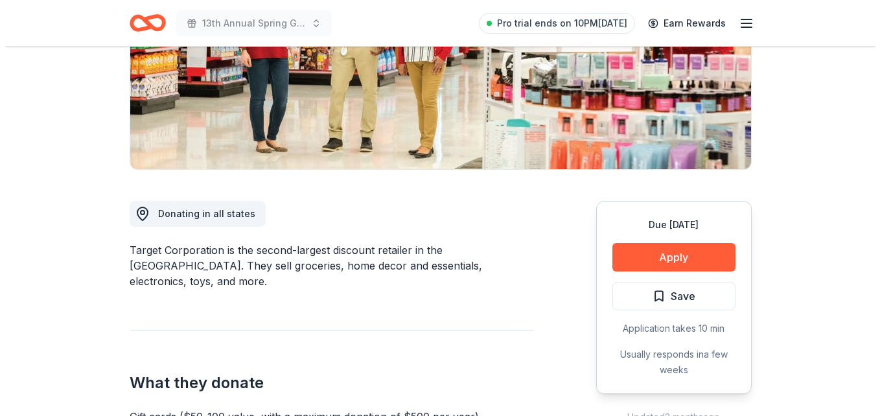
scroll to position [232, 0]
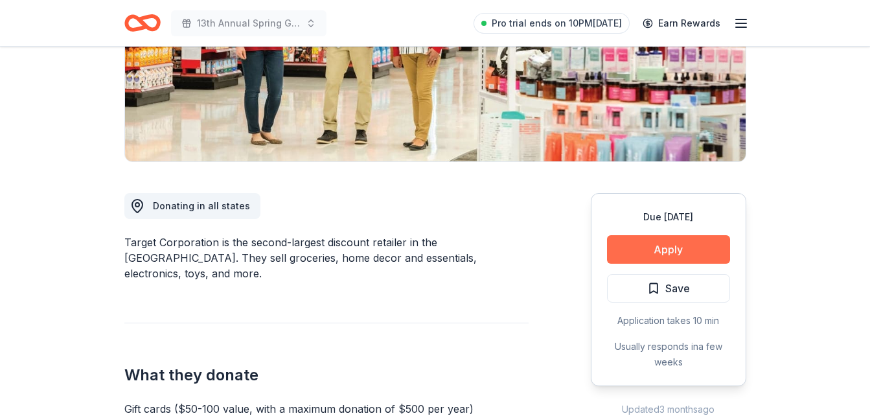
click at [689, 250] on button "Apply" at bounding box center [668, 249] width 123 height 29
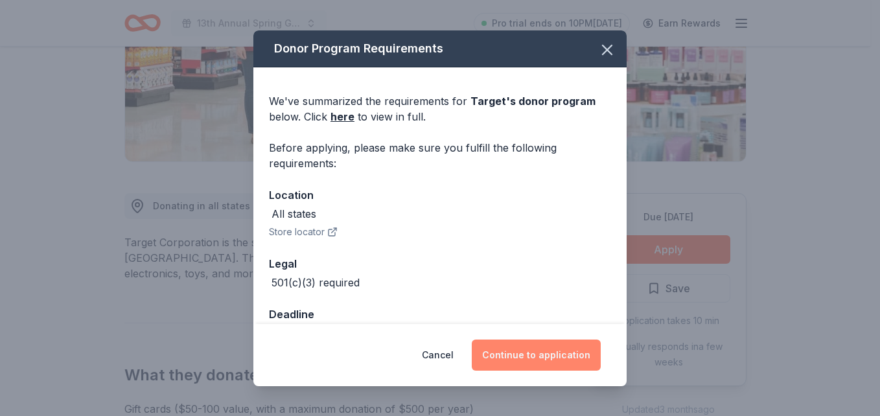
click at [542, 354] on button "Continue to application" at bounding box center [536, 354] width 129 height 31
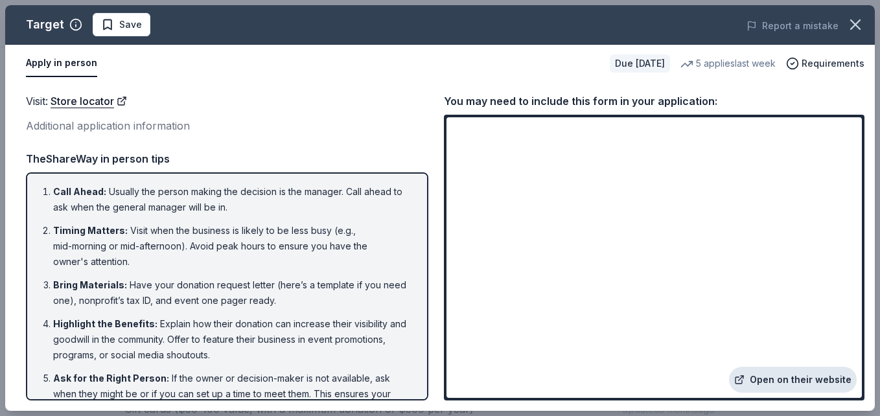
click at [819, 380] on link "Open on their website" at bounding box center [793, 380] width 128 height 26
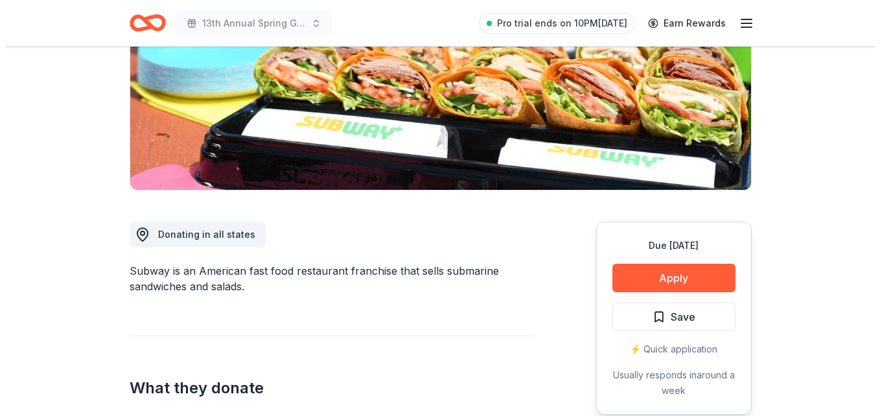
scroll to position [223, 0]
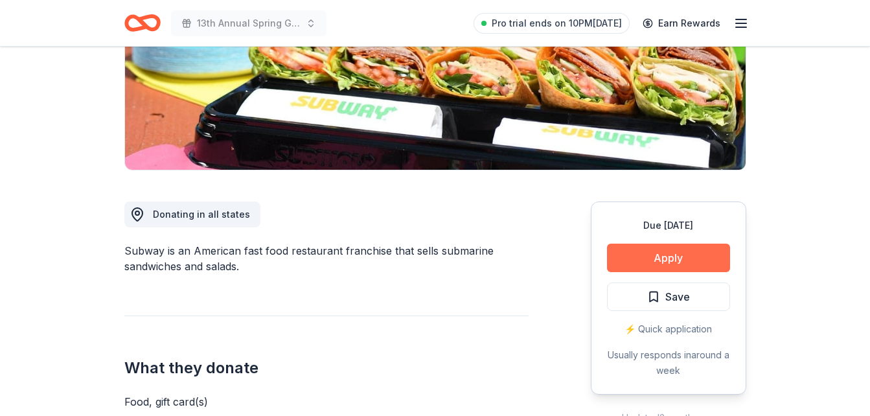
click at [657, 268] on button "Apply" at bounding box center [668, 258] width 123 height 29
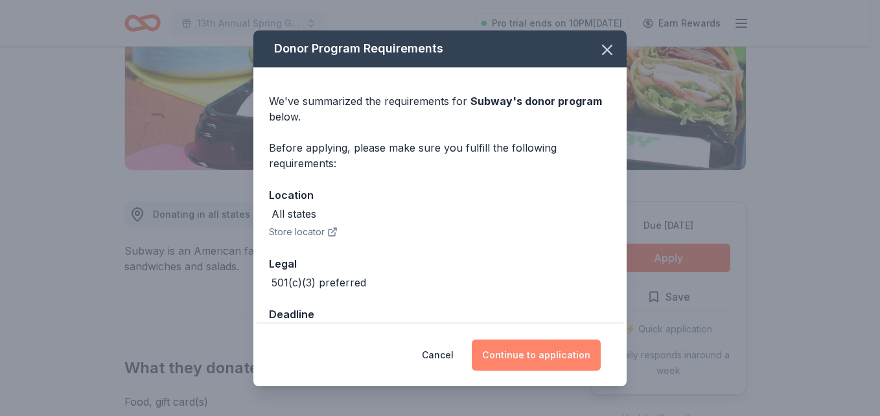
click at [569, 351] on button "Continue to application" at bounding box center [536, 354] width 129 height 31
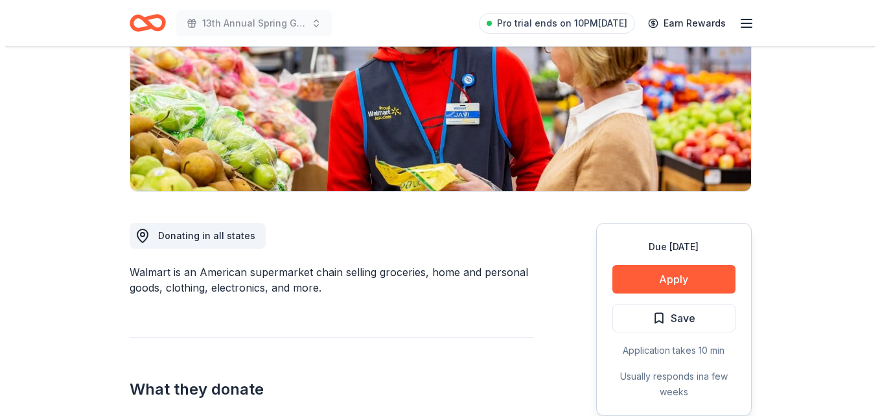
scroll to position [206, 0]
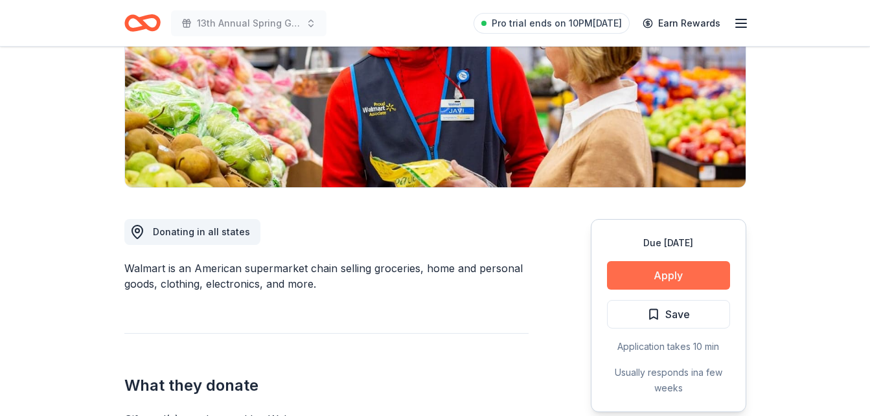
click at [658, 267] on button "Apply" at bounding box center [668, 275] width 123 height 29
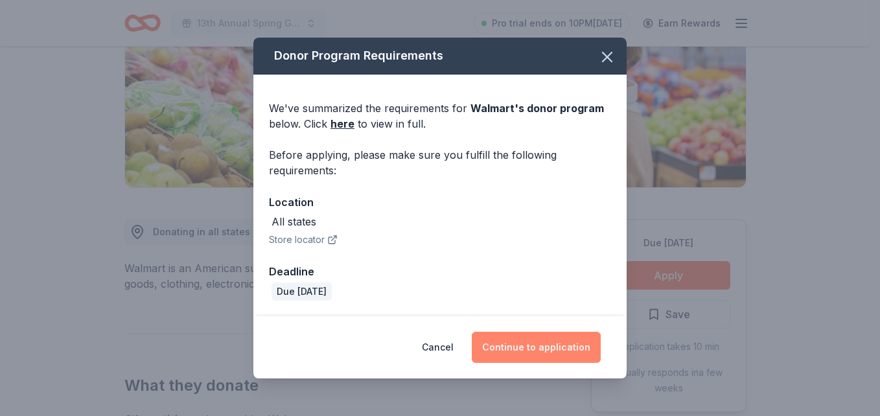
click at [549, 350] on button "Continue to application" at bounding box center [536, 347] width 129 height 31
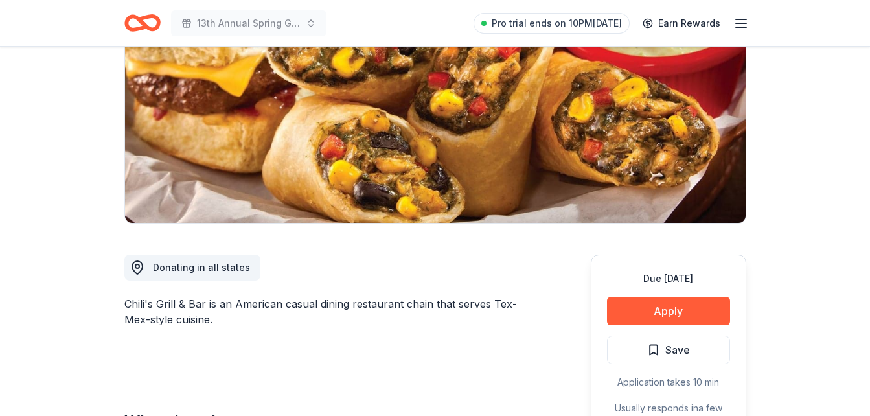
scroll to position [217, 0]
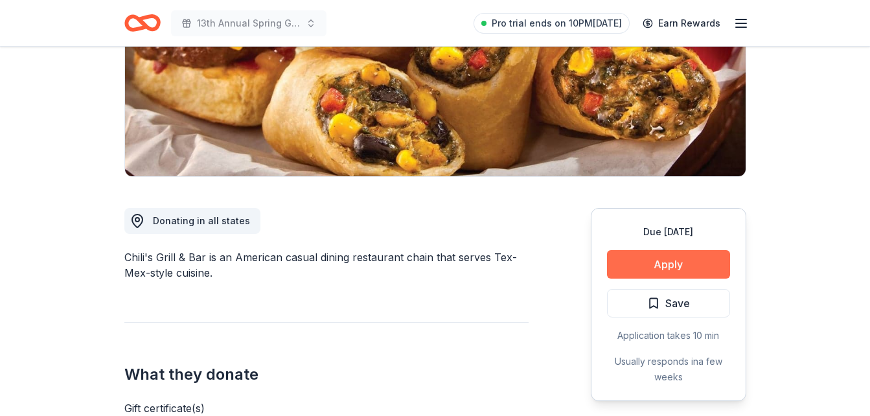
click at [683, 260] on button "Apply" at bounding box center [668, 264] width 123 height 29
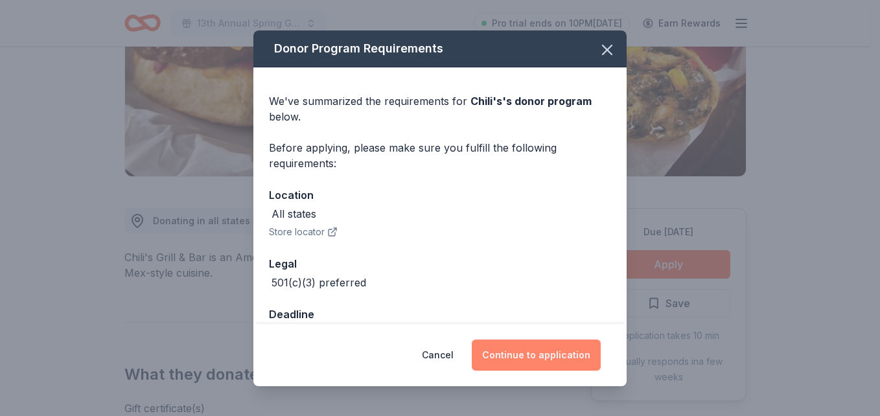
click at [532, 358] on button "Continue to application" at bounding box center [536, 354] width 129 height 31
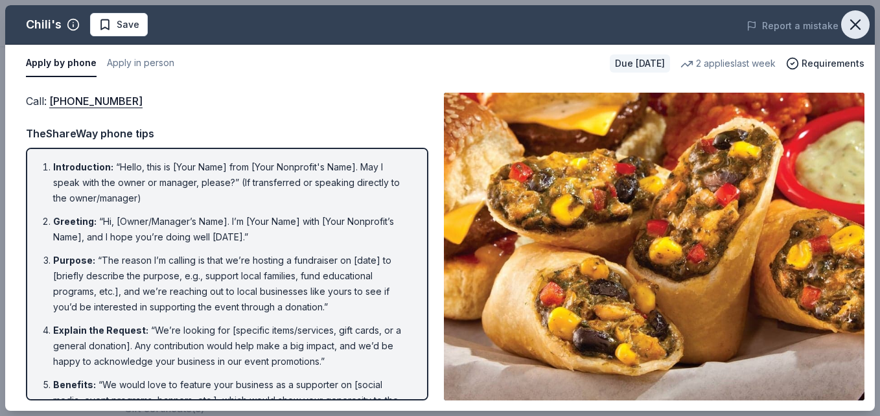
click at [851, 26] on icon "button" at bounding box center [855, 25] width 18 height 18
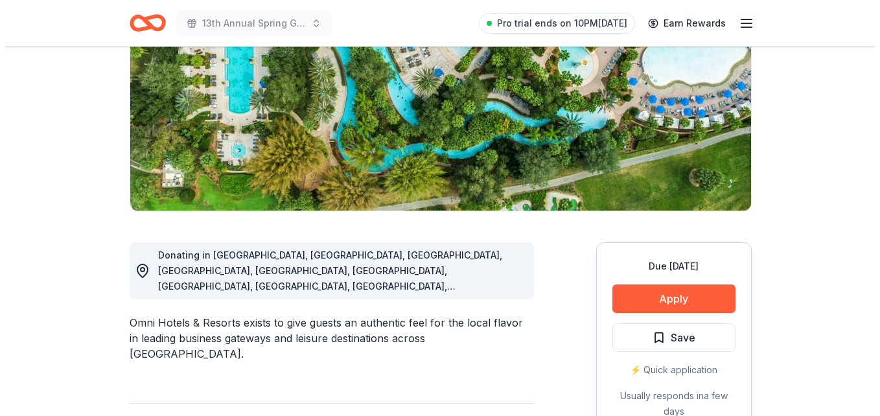
scroll to position [186, 0]
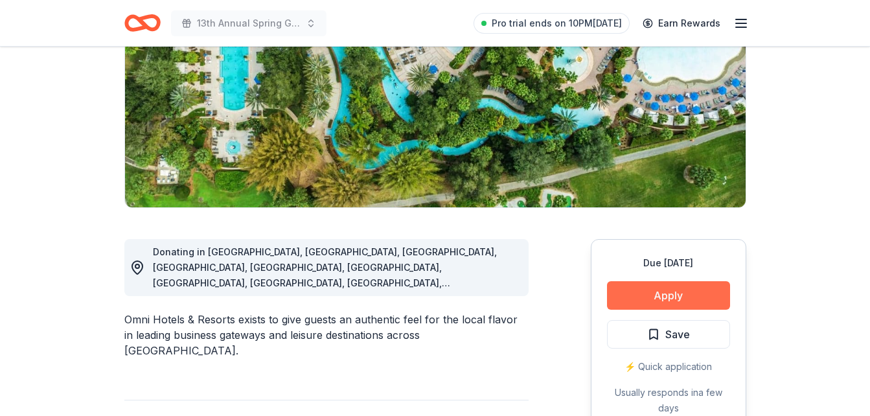
click at [665, 292] on button "Apply" at bounding box center [668, 295] width 123 height 29
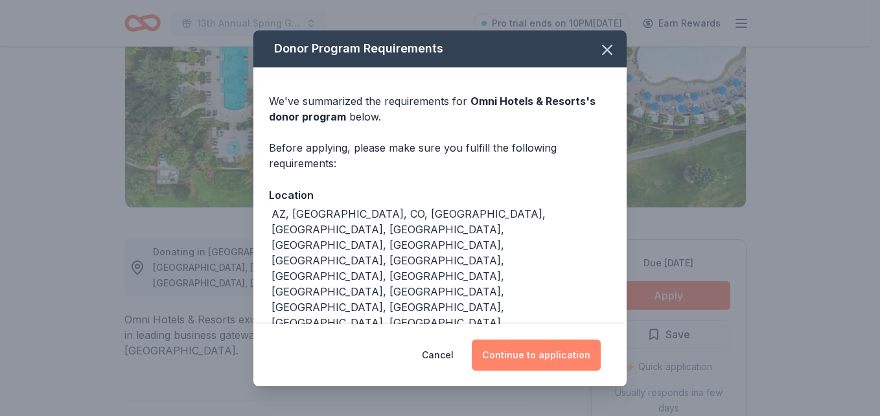
click at [550, 360] on button "Continue to application" at bounding box center [536, 354] width 129 height 31
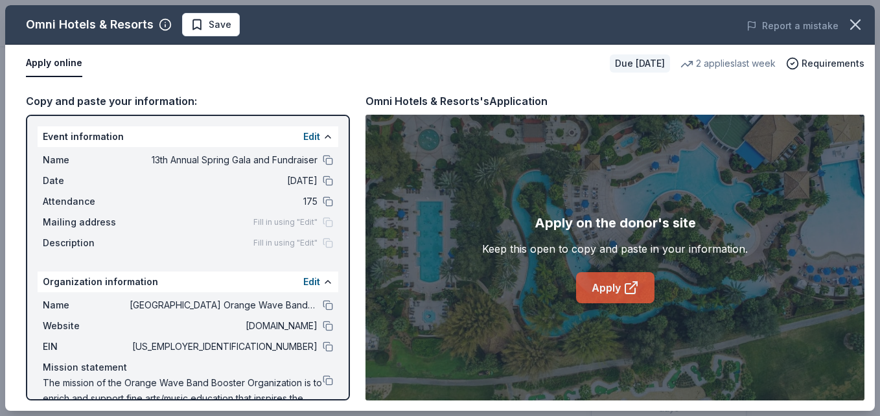
click at [615, 283] on link "Apply" at bounding box center [615, 287] width 78 height 31
click at [621, 288] on link "Apply" at bounding box center [615, 287] width 78 height 31
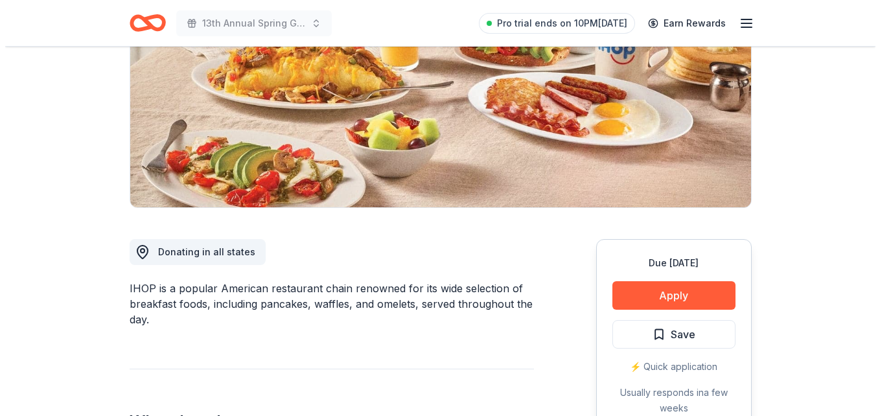
scroll to position [202, 0]
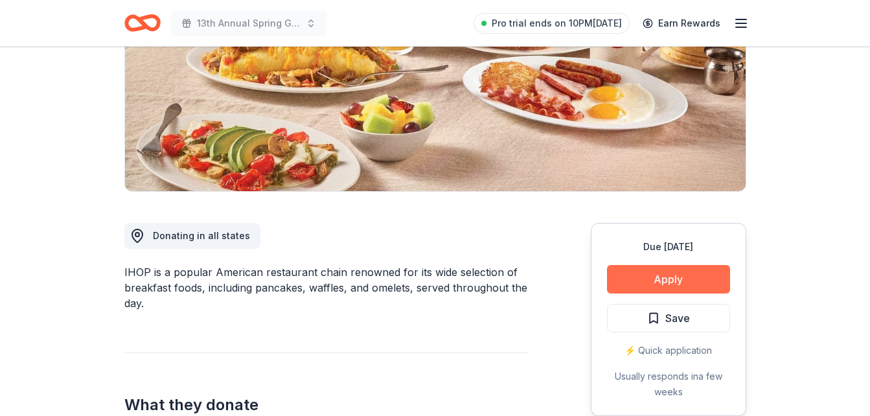
click at [683, 280] on button "Apply" at bounding box center [668, 279] width 123 height 29
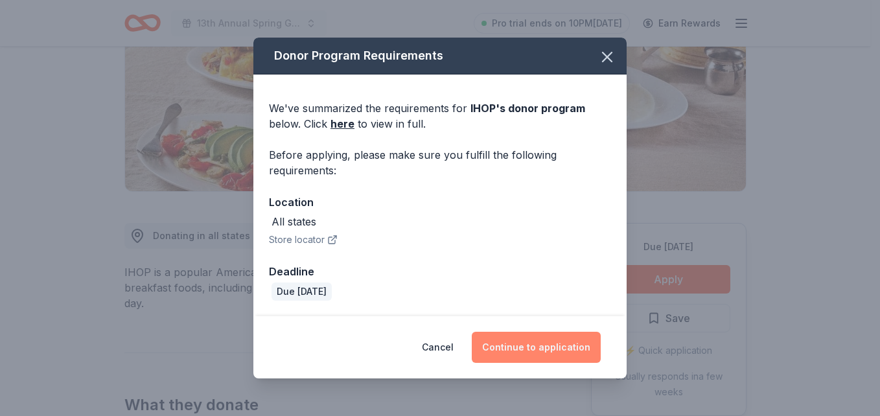
click at [545, 337] on button "Continue to application" at bounding box center [536, 347] width 129 height 31
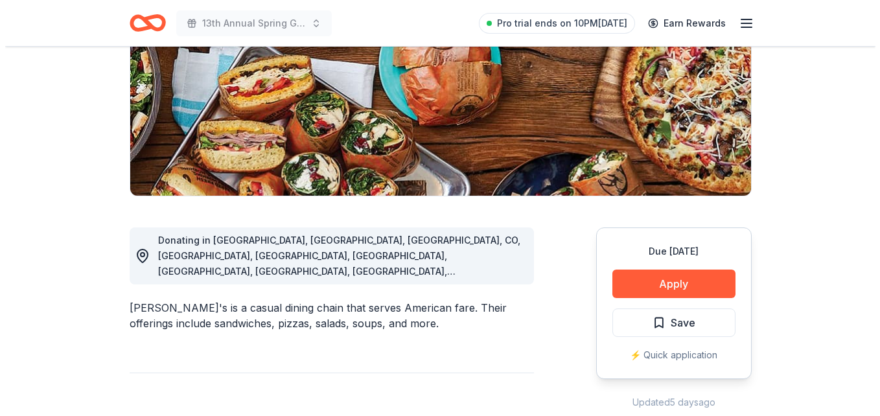
scroll to position [216, 0]
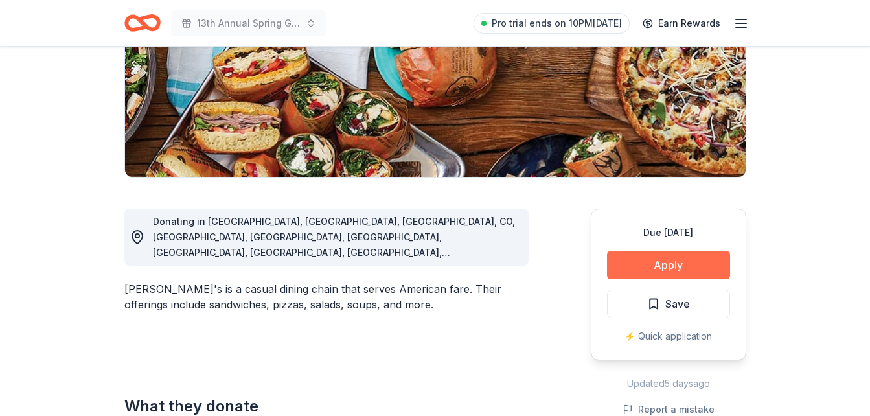
click at [696, 251] on button "Apply" at bounding box center [668, 265] width 123 height 29
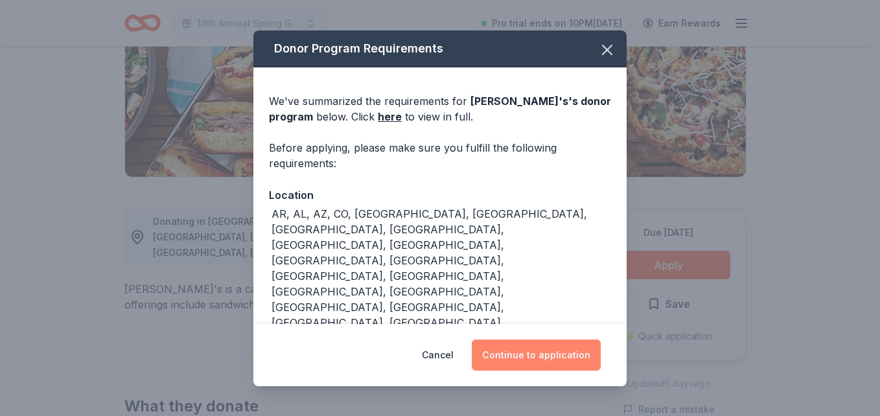
click at [551, 354] on button "Continue to application" at bounding box center [536, 354] width 129 height 31
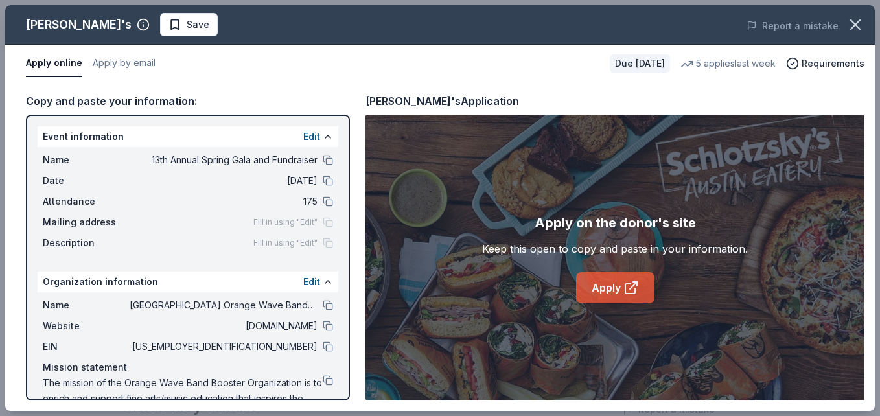
click at [618, 291] on link "Apply" at bounding box center [615, 287] width 78 height 31
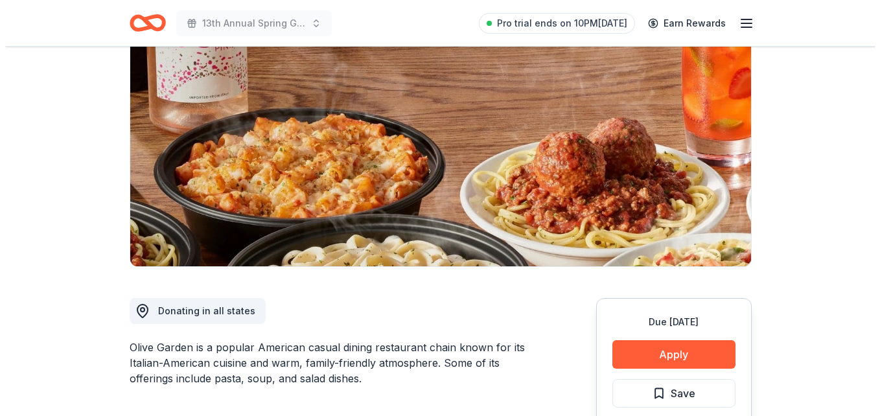
scroll to position [154, 0]
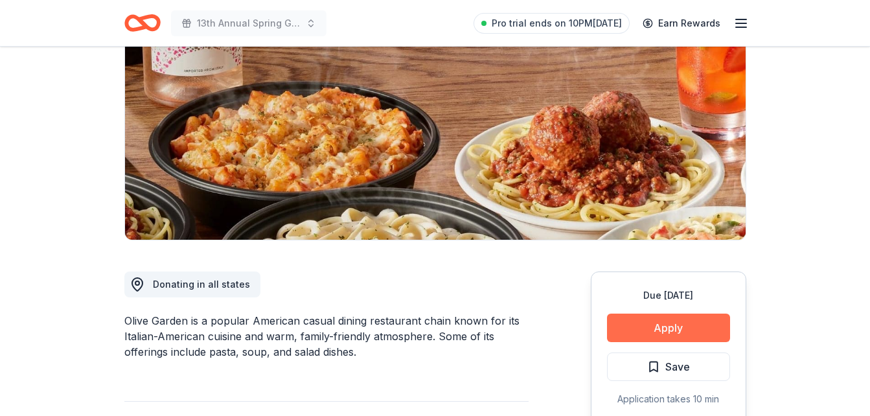
click at [692, 322] on button "Apply" at bounding box center [668, 328] width 123 height 29
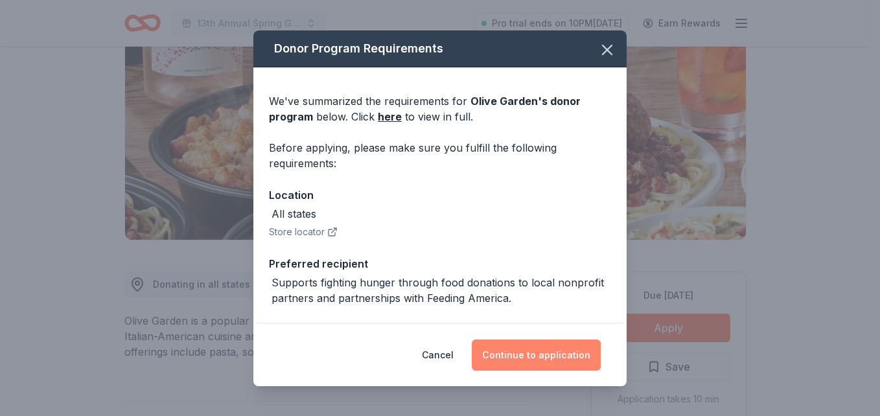
click at [534, 358] on button "Continue to application" at bounding box center [536, 354] width 129 height 31
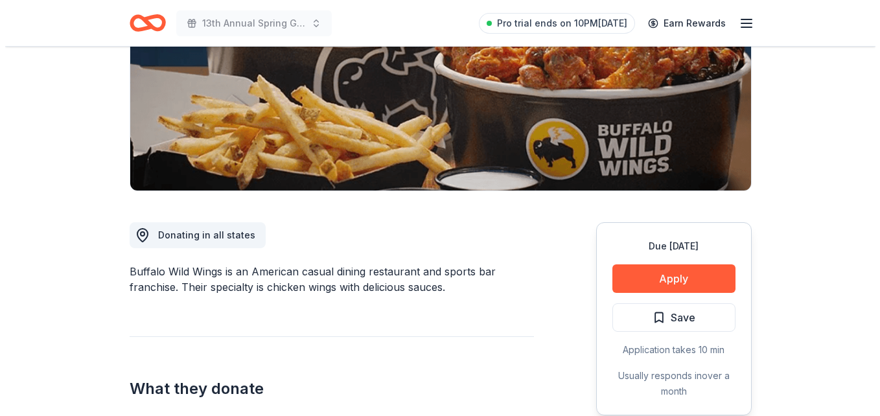
scroll to position [229, 0]
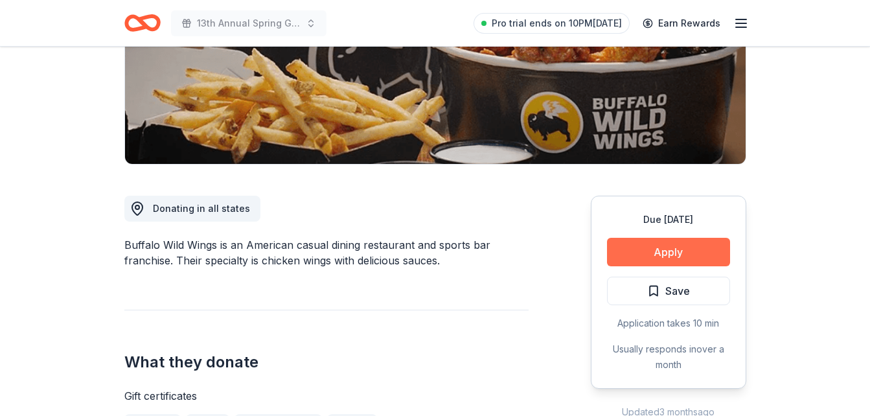
click at [698, 257] on button "Apply" at bounding box center [668, 252] width 123 height 29
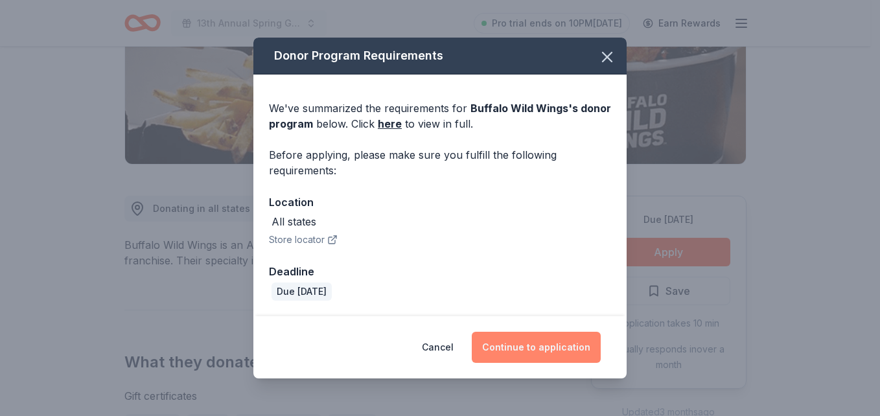
click at [553, 353] on button "Continue to application" at bounding box center [536, 347] width 129 height 31
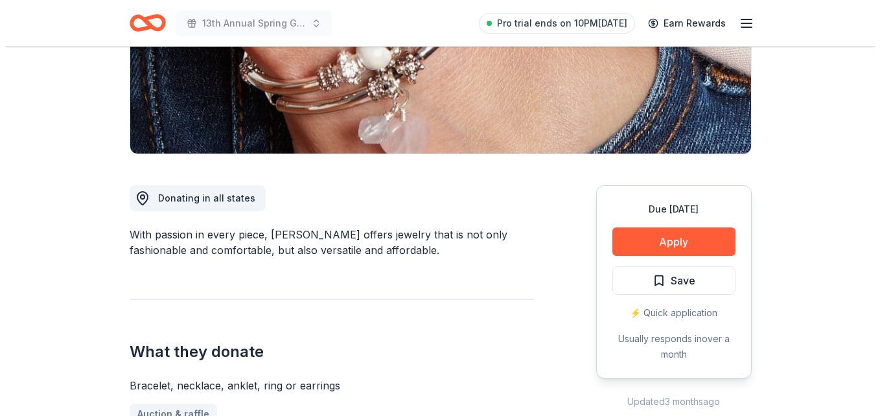
scroll to position [244, 0]
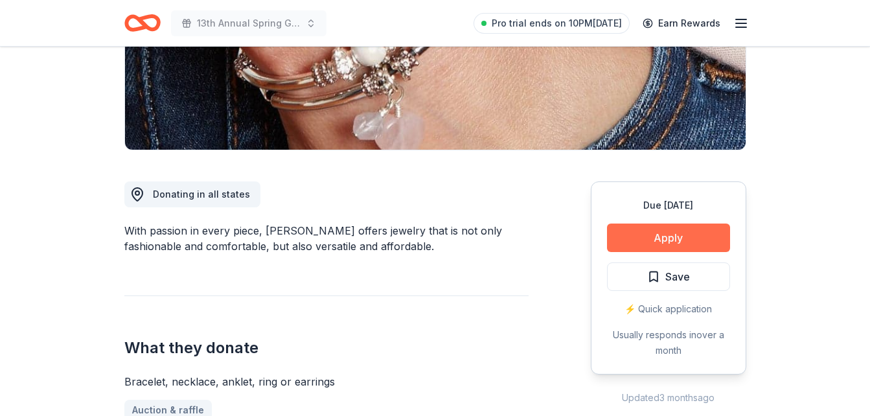
click at [687, 234] on button "Apply" at bounding box center [668, 237] width 123 height 29
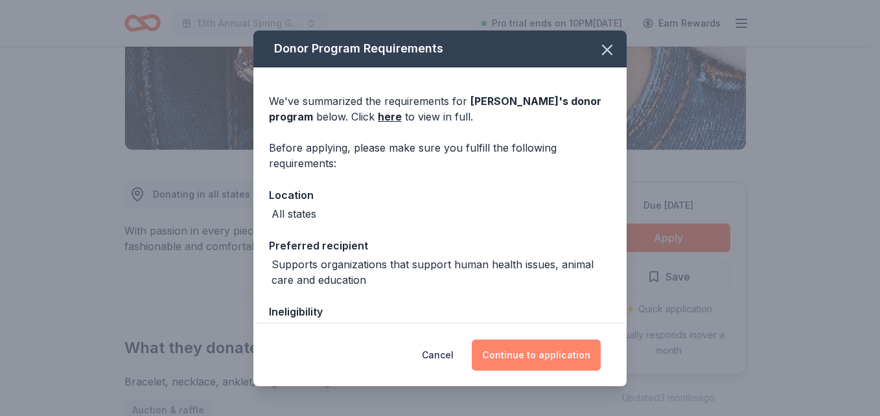
click at [553, 353] on button "Continue to application" at bounding box center [536, 354] width 129 height 31
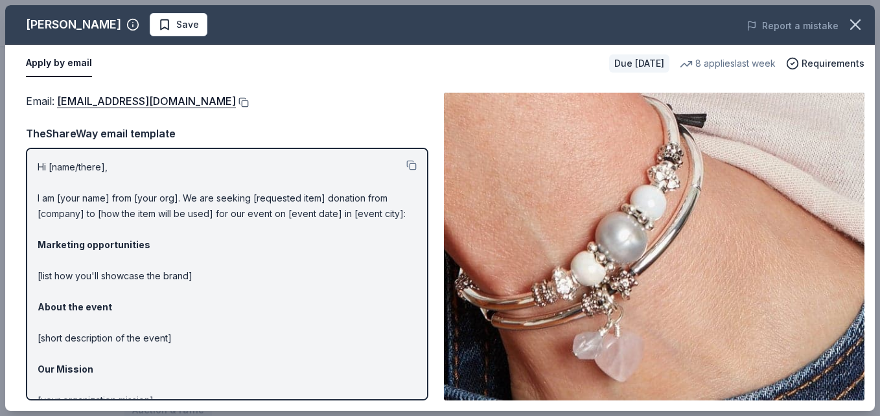
click at [236, 103] on button at bounding box center [242, 102] width 13 height 10
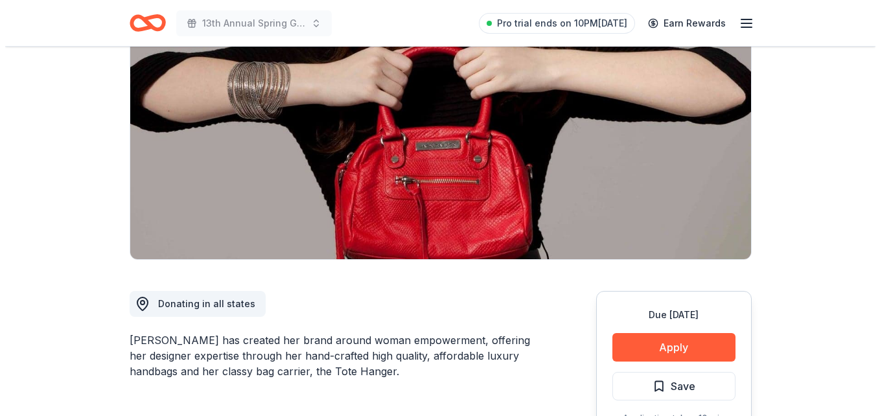
scroll to position [183, 0]
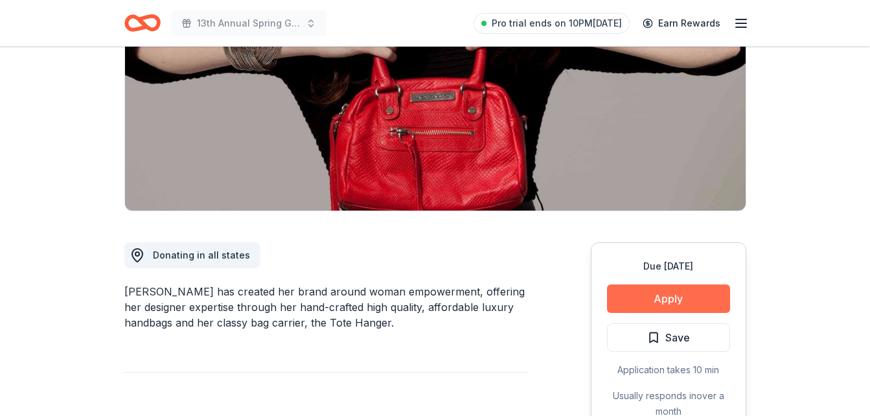
click at [683, 297] on button "Apply" at bounding box center [668, 298] width 123 height 29
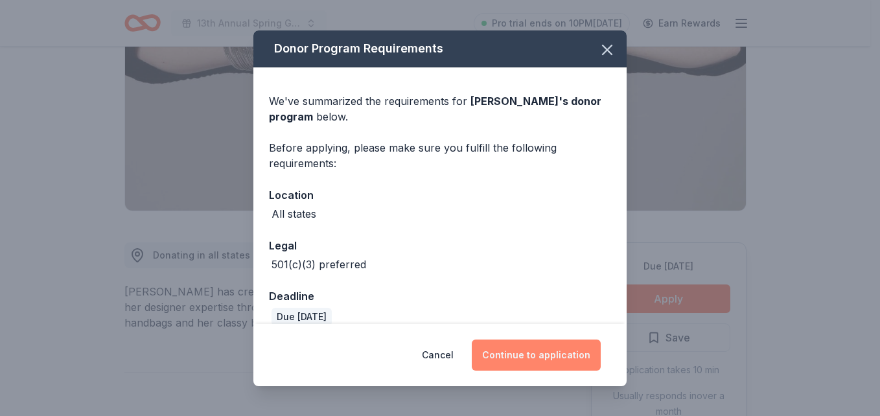
click at [526, 356] on button "Continue to application" at bounding box center [536, 354] width 129 height 31
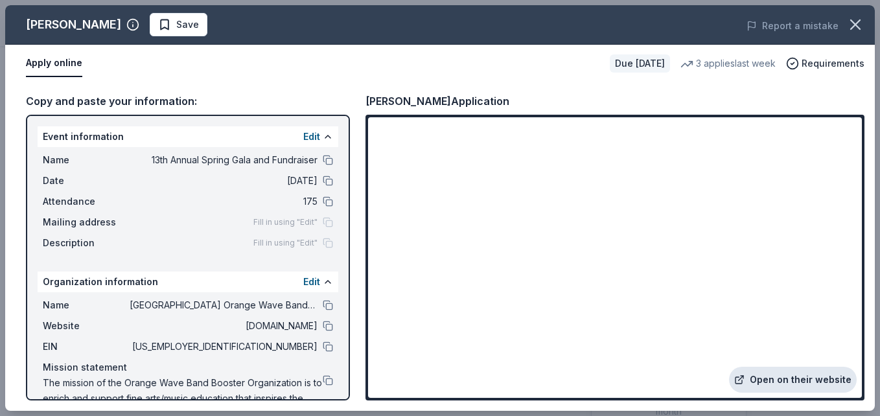
click at [817, 382] on link "Open on their website" at bounding box center [793, 380] width 128 height 26
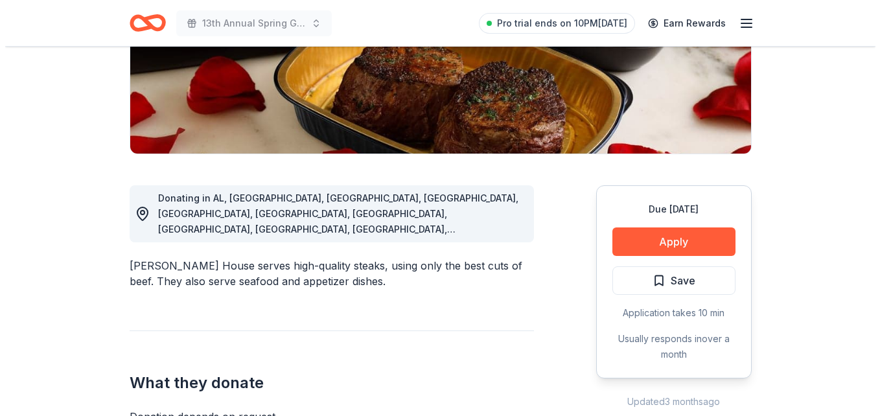
scroll to position [242, 0]
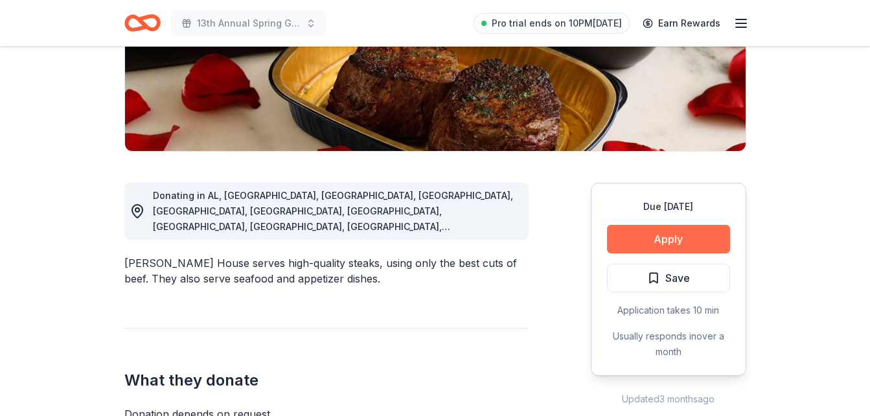
click at [693, 237] on button "Apply" at bounding box center [668, 239] width 123 height 29
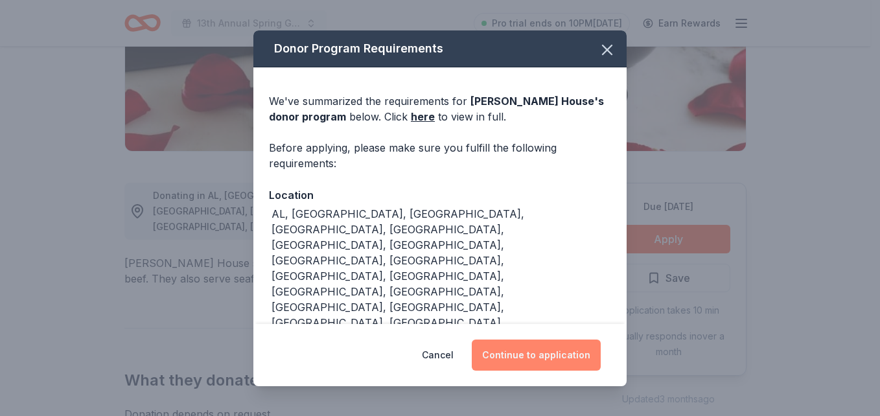
click at [550, 360] on button "Continue to application" at bounding box center [536, 354] width 129 height 31
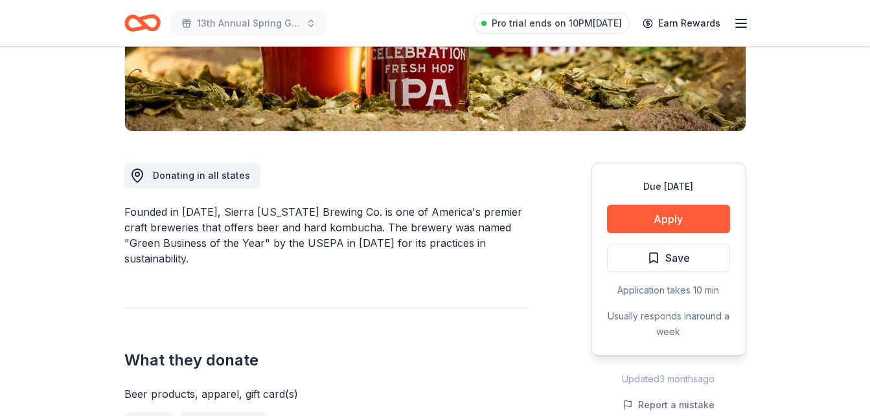
scroll to position [275, 0]
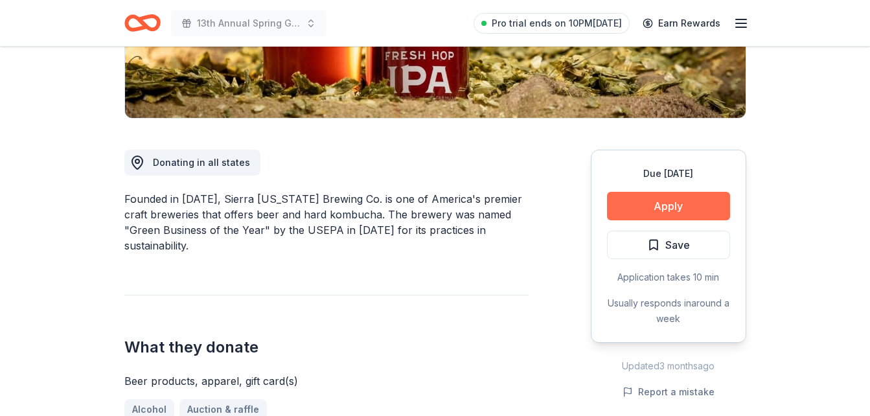
click at [705, 207] on button "Apply" at bounding box center [668, 206] width 123 height 29
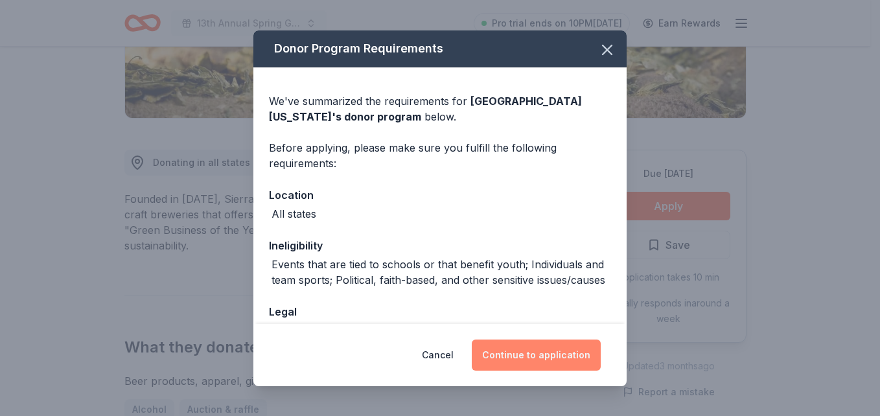
click at [521, 363] on button "Continue to application" at bounding box center [536, 354] width 129 height 31
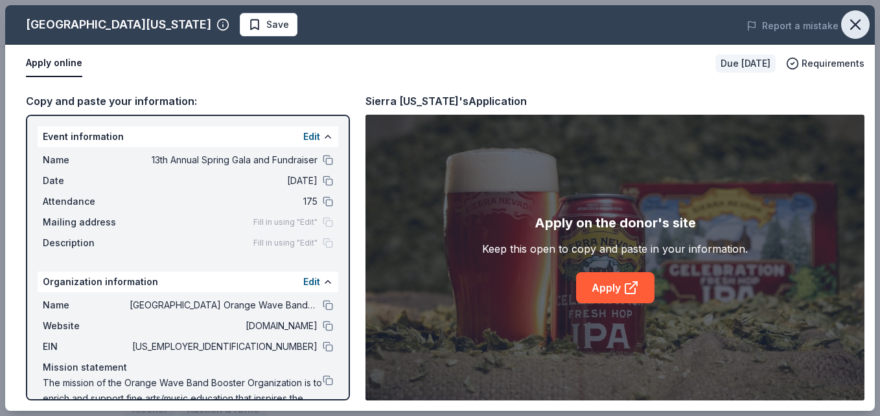
click at [851, 34] on button "button" at bounding box center [855, 24] width 29 height 29
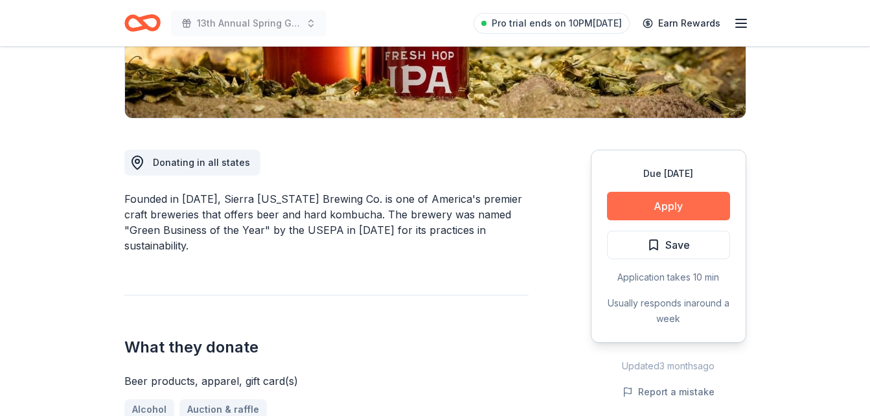
click at [678, 211] on button "Apply" at bounding box center [668, 206] width 123 height 29
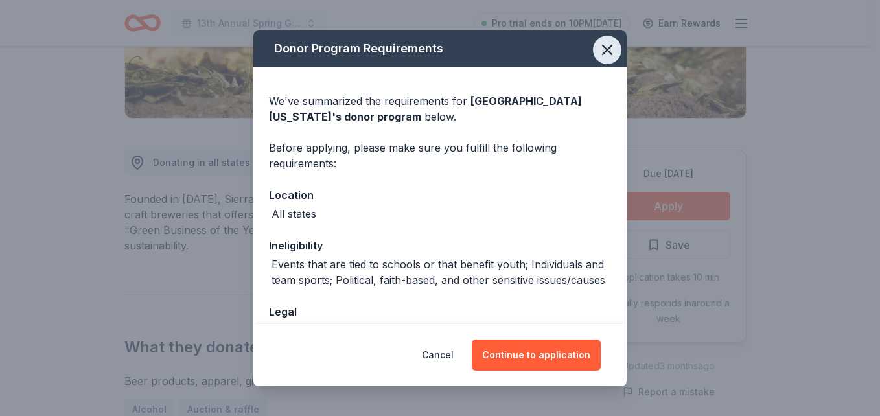
click at [602, 47] on icon "button" at bounding box center [606, 49] width 9 height 9
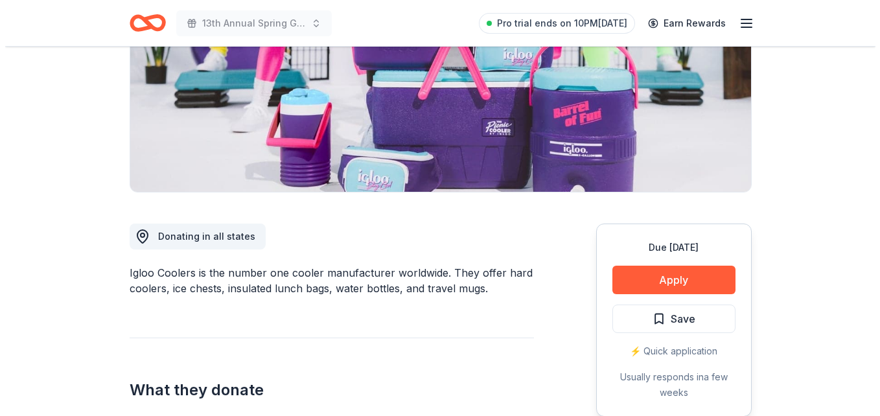
scroll to position [205, 0]
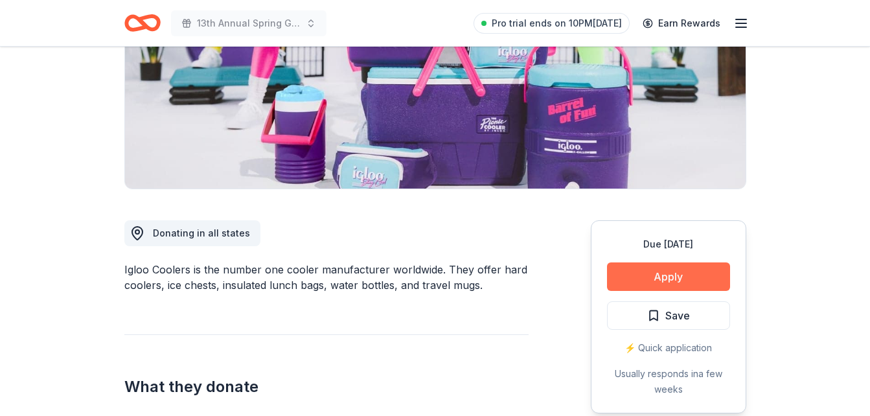
click at [671, 272] on button "Apply" at bounding box center [668, 276] width 123 height 29
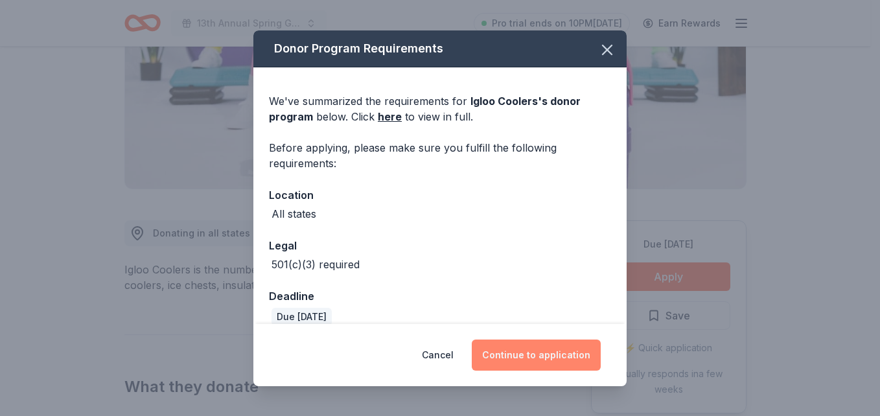
click at [526, 354] on button "Continue to application" at bounding box center [536, 354] width 129 height 31
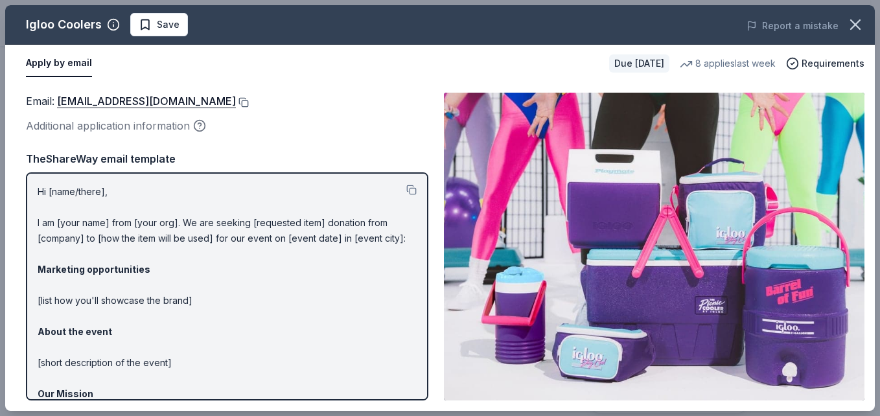
click at [236, 104] on button at bounding box center [242, 102] width 13 height 10
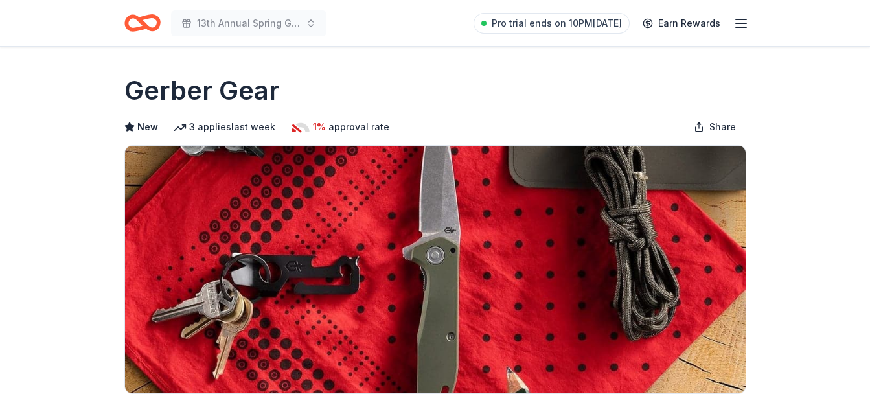
drag, startPoint x: 875, startPoint y: 71, endPoint x: 834, endPoint y: 81, distance: 42.6
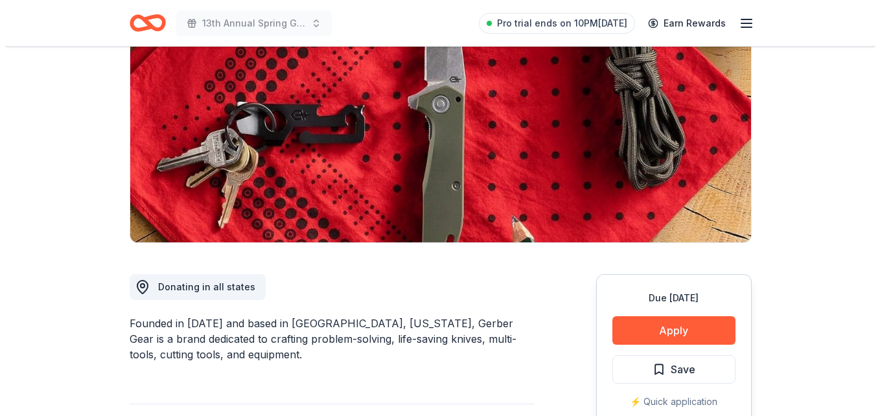
scroll to position [154, 0]
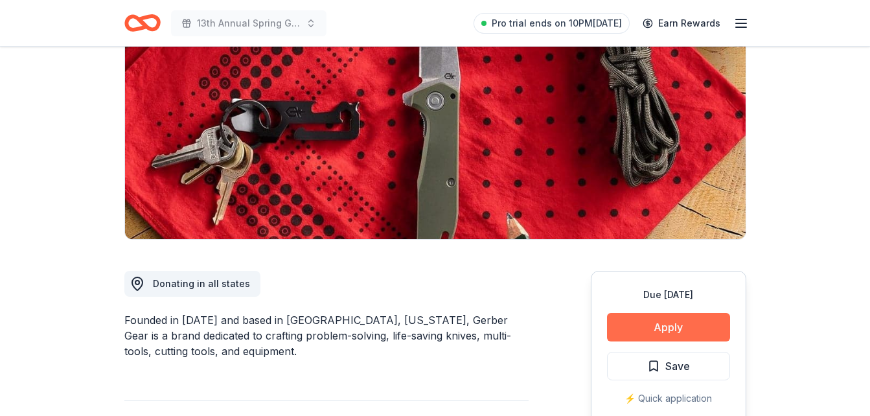
click at [676, 326] on button "Apply" at bounding box center [668, 327] width 123 height 29
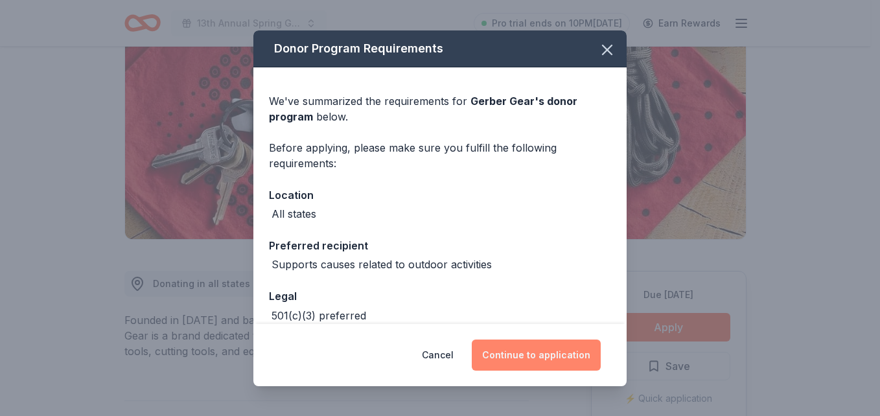
click at [527, 365] on button "Continue to application" at bounding box center [536, 354] width 129 height 31
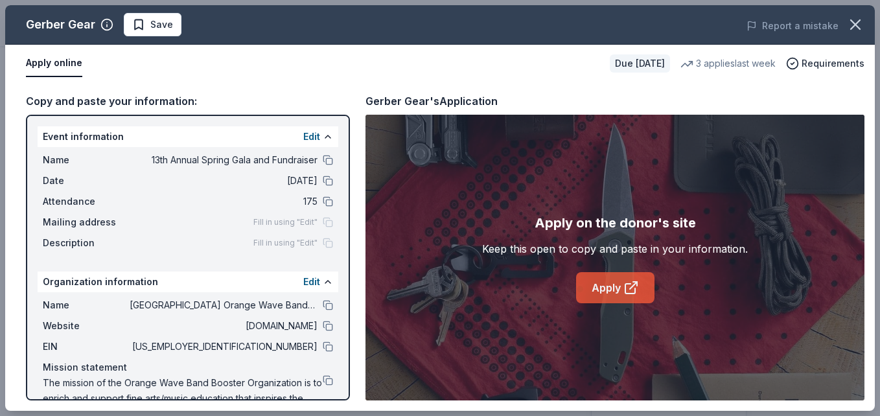
click at [639, 284] on link "Apply" at bounding box center [615, 287] width 78 height 31
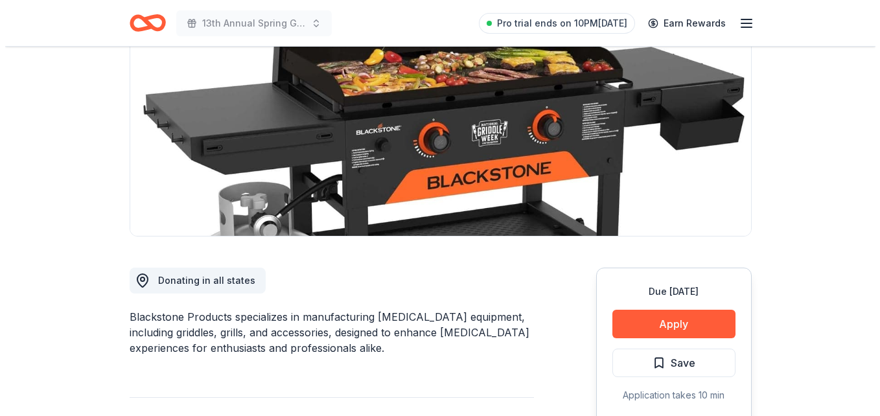
scroll to position [174, 0]
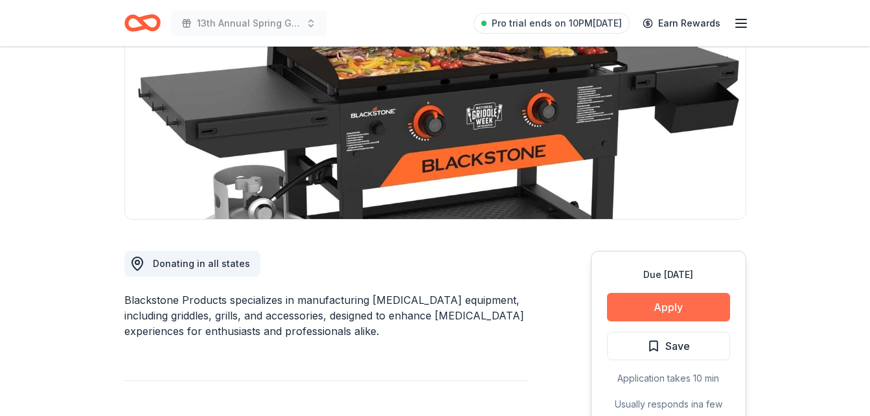
click at [686, 300] on button "Apply" at bounding box center [668, 307] width 123 height 29
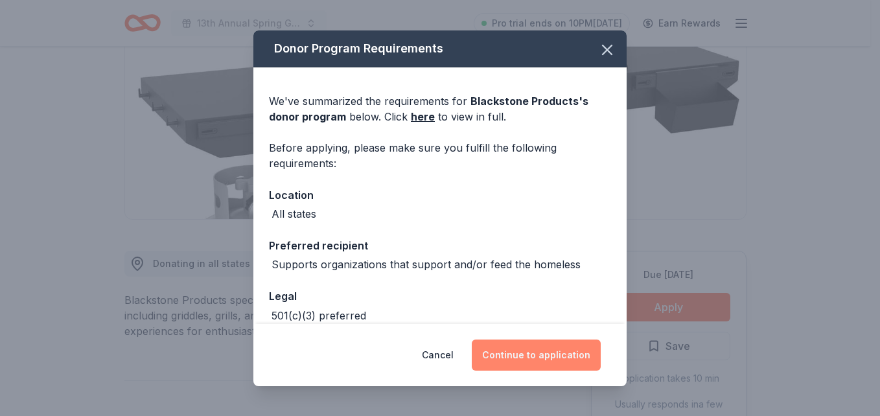
click at [551, 365] on button "Continue to application" at bounding box center [536, 354] width 129 height 31
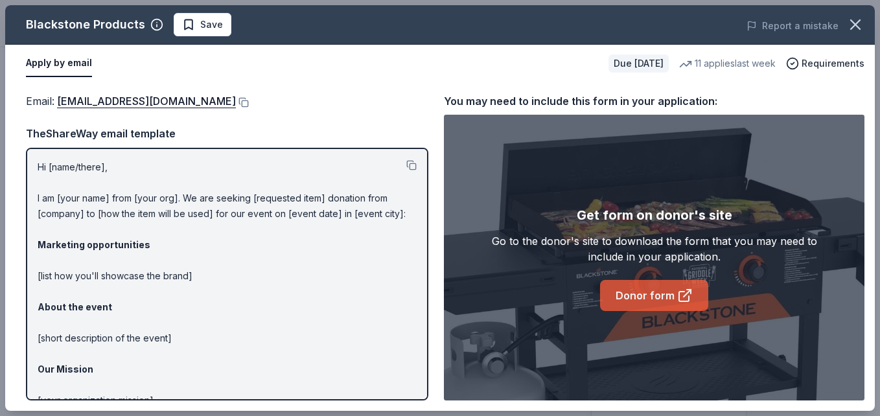
click at [631, 295] on link "Donor form" at bounding box center [654, 295] width 108 height 31
click at [249, 103] on button at bounding box center [242, 102] width 13 height 10
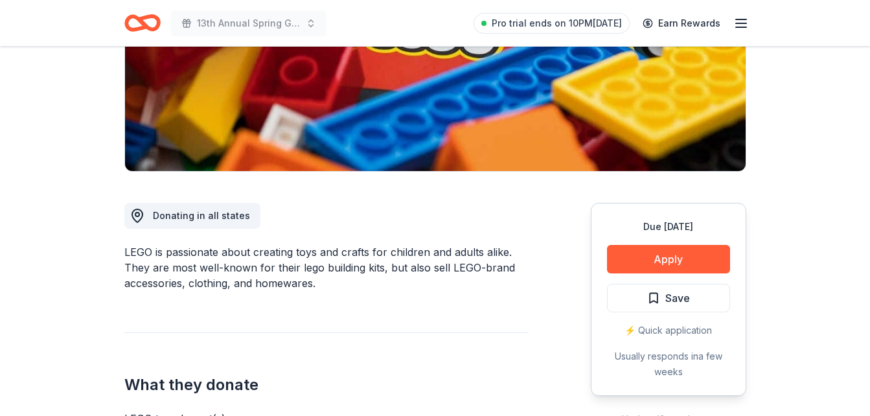
scroll to position [218, 0]
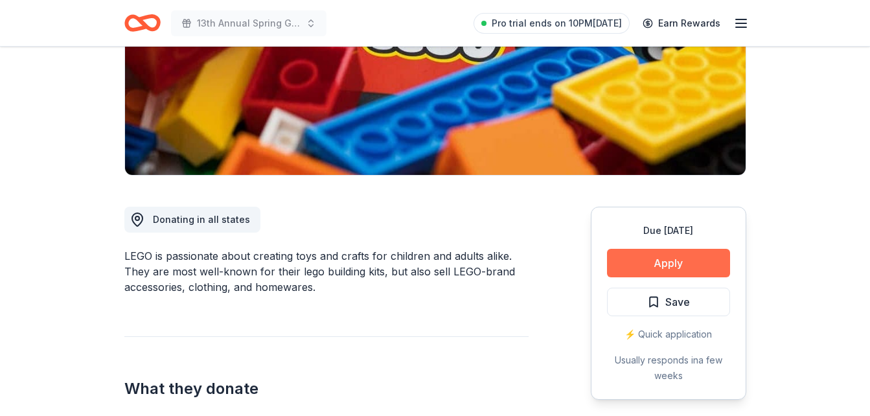
click at [685, 271] on button "Apply" at bounding box center [668, 263] width 123 height 29
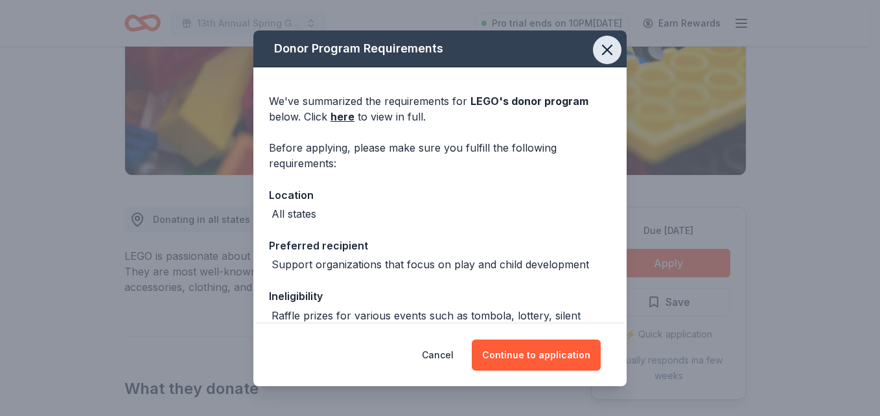
click at [602, 52] on icon "button" at bounding box center [606, 49] width 9 height 9
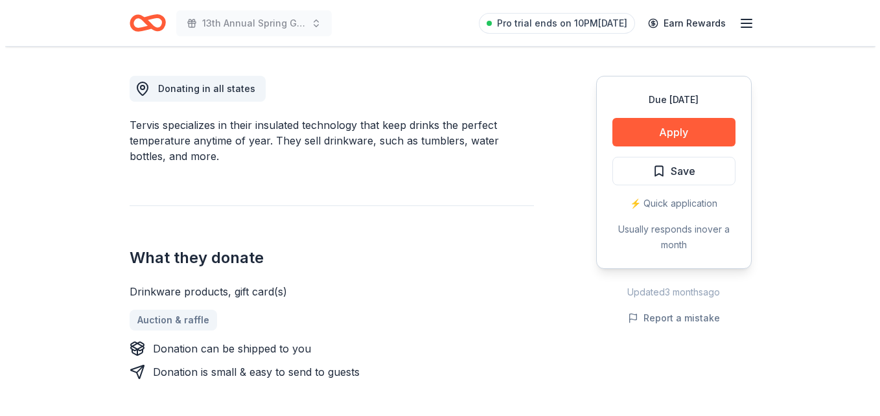
scroll to position [356, 0]
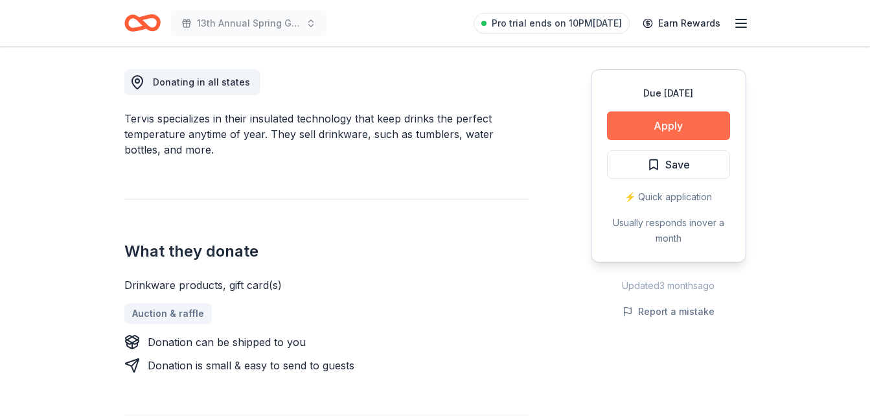
click at [673, 124] on button "Apply" at bounding box center [668, 125] width 123 height 29
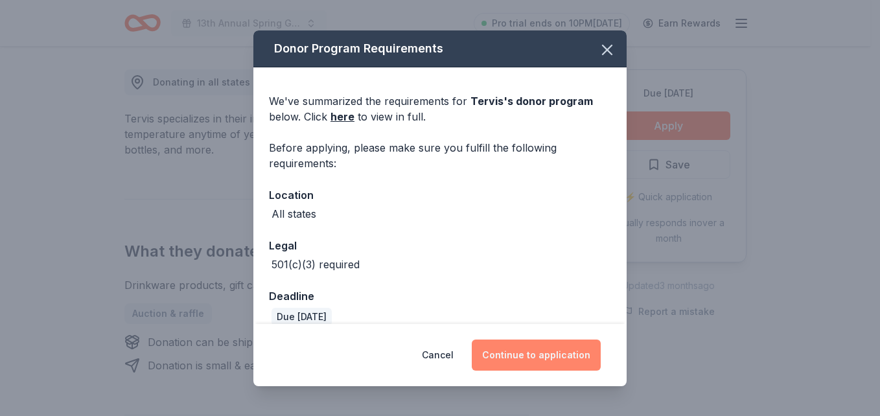
click at [544, 363] on button "Continue to application" at bounding box center [536, 354] width 129 height 31
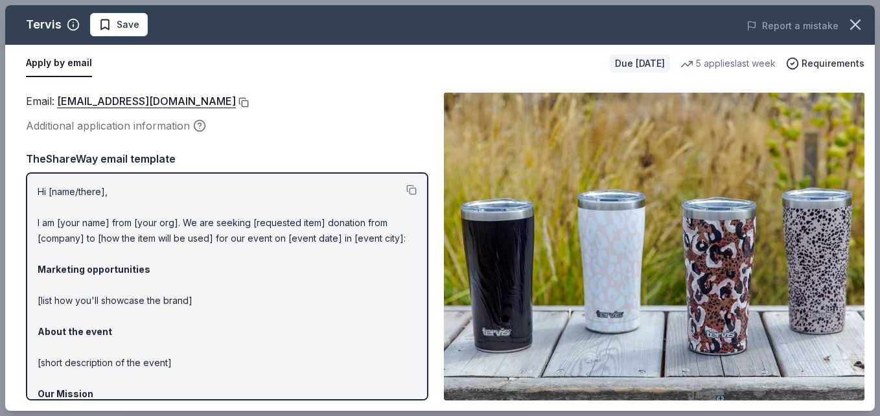
click at [236, 104] on button at bounding box center [242, 102] width 13 height 10
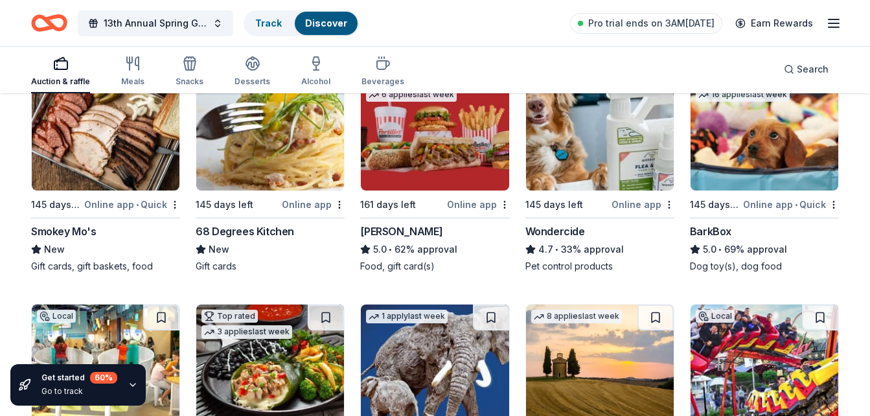
scroll to position [928, 0]
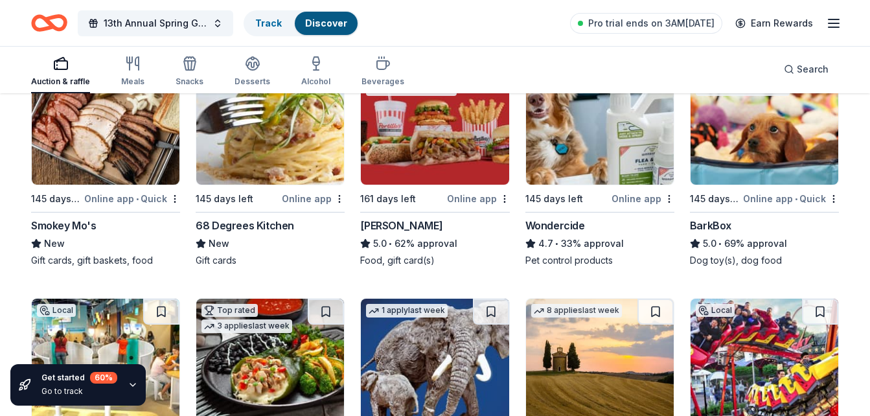
click at [725, 223] on div "BarkBox" at bounding box center [710, 226] width 41 height 16
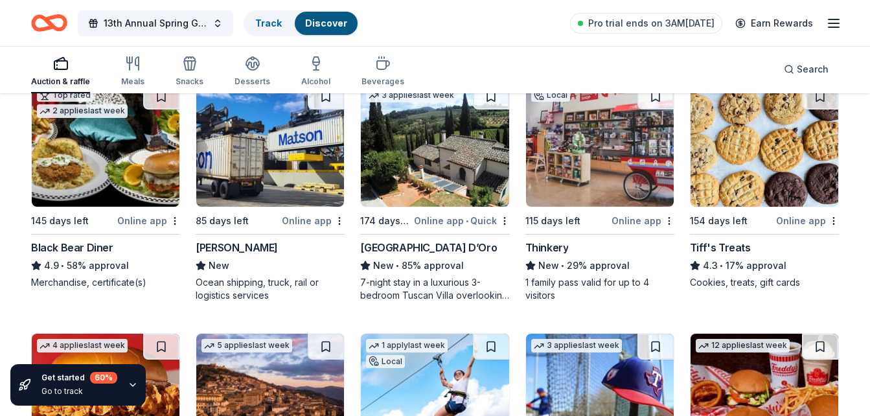
scroll to position [0, 0]
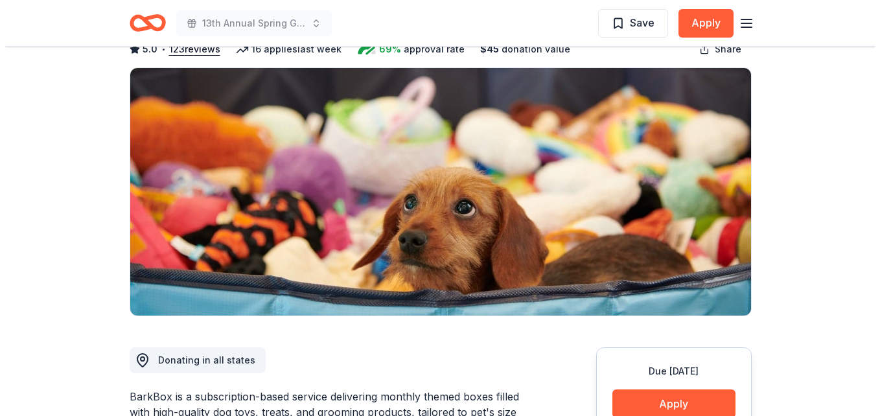
scroll to position [74, 0]
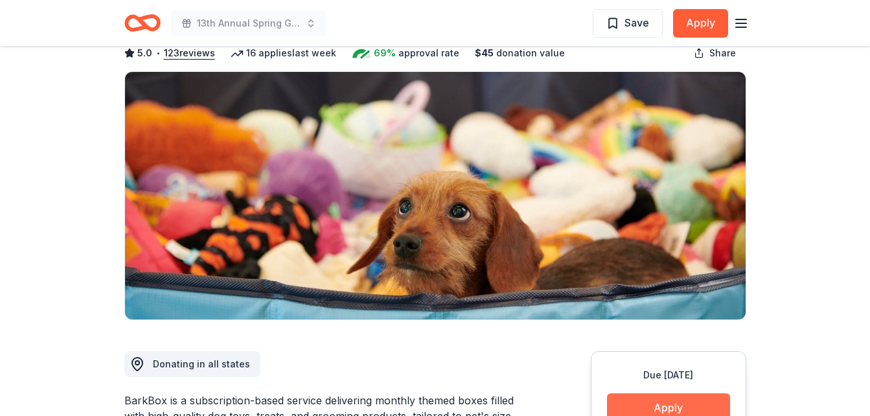
click at [668, 404] on button "Apply" at bounding box center [668, 407] width 123 height 29
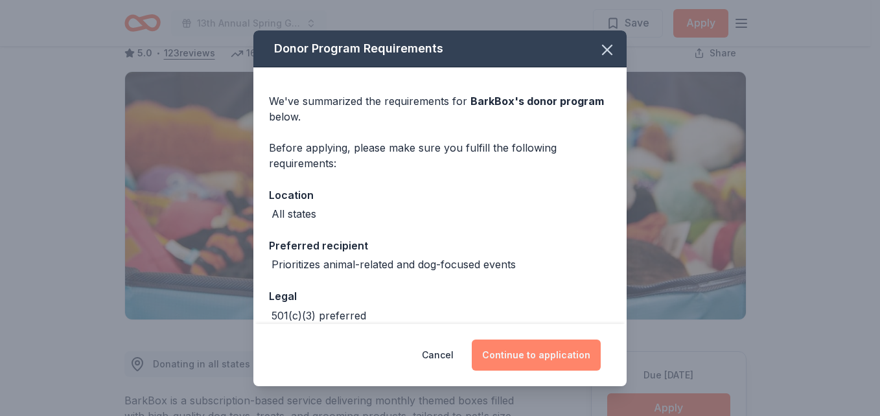
click at [569, 350] on button "Continue to application" at bounding box center [536, 354] width 129 height 31
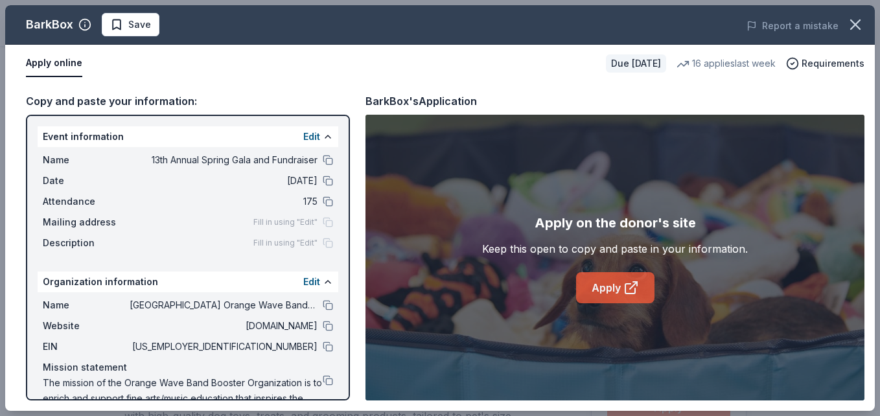
click at [597, 282] on link "Apply" at bounding box center [615, 287] width 78 height 31
